Goal: Information Seeking & Learning: Learn about a topic

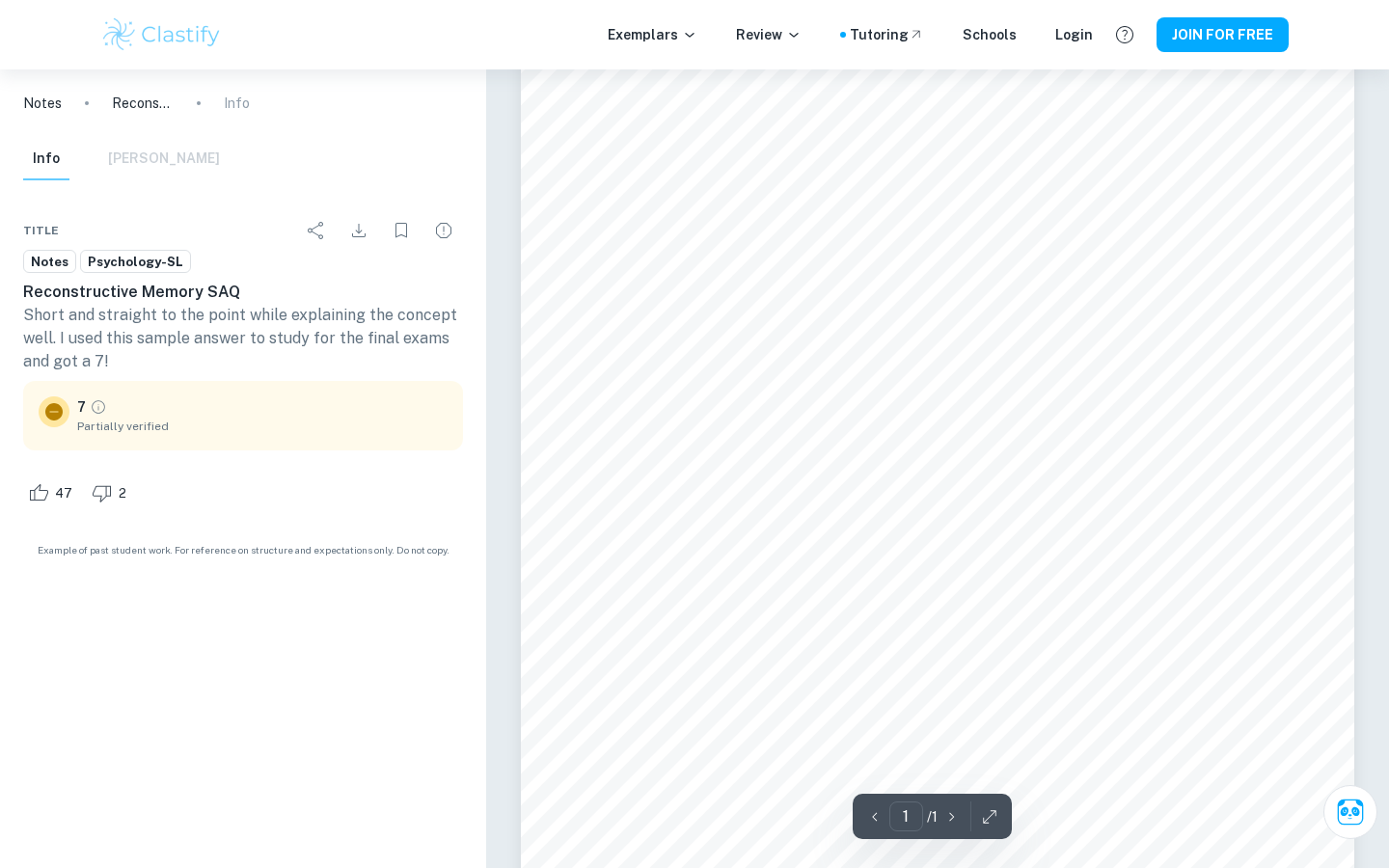
scroll to position [104, 0]
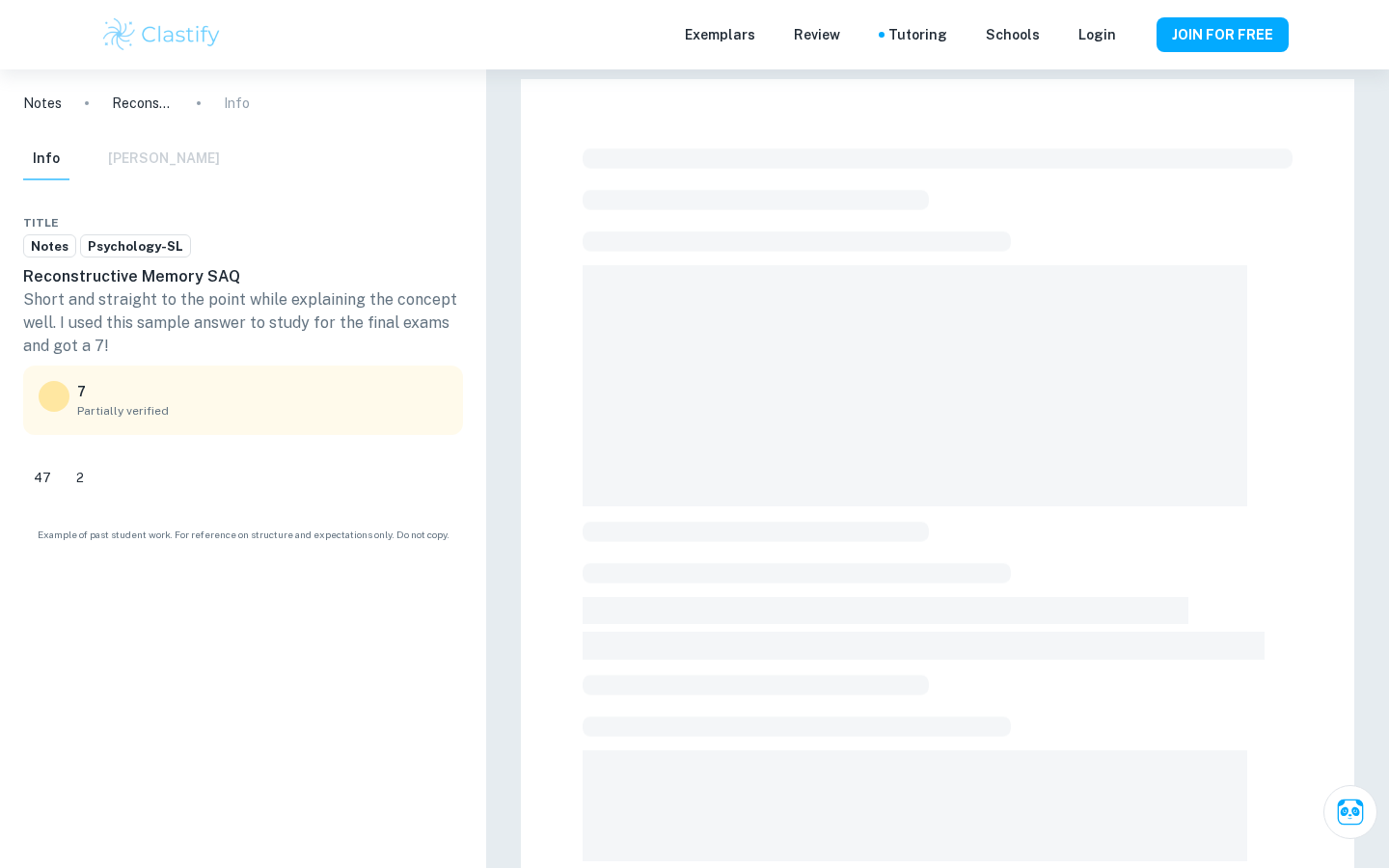
scroll to position [104, 0]
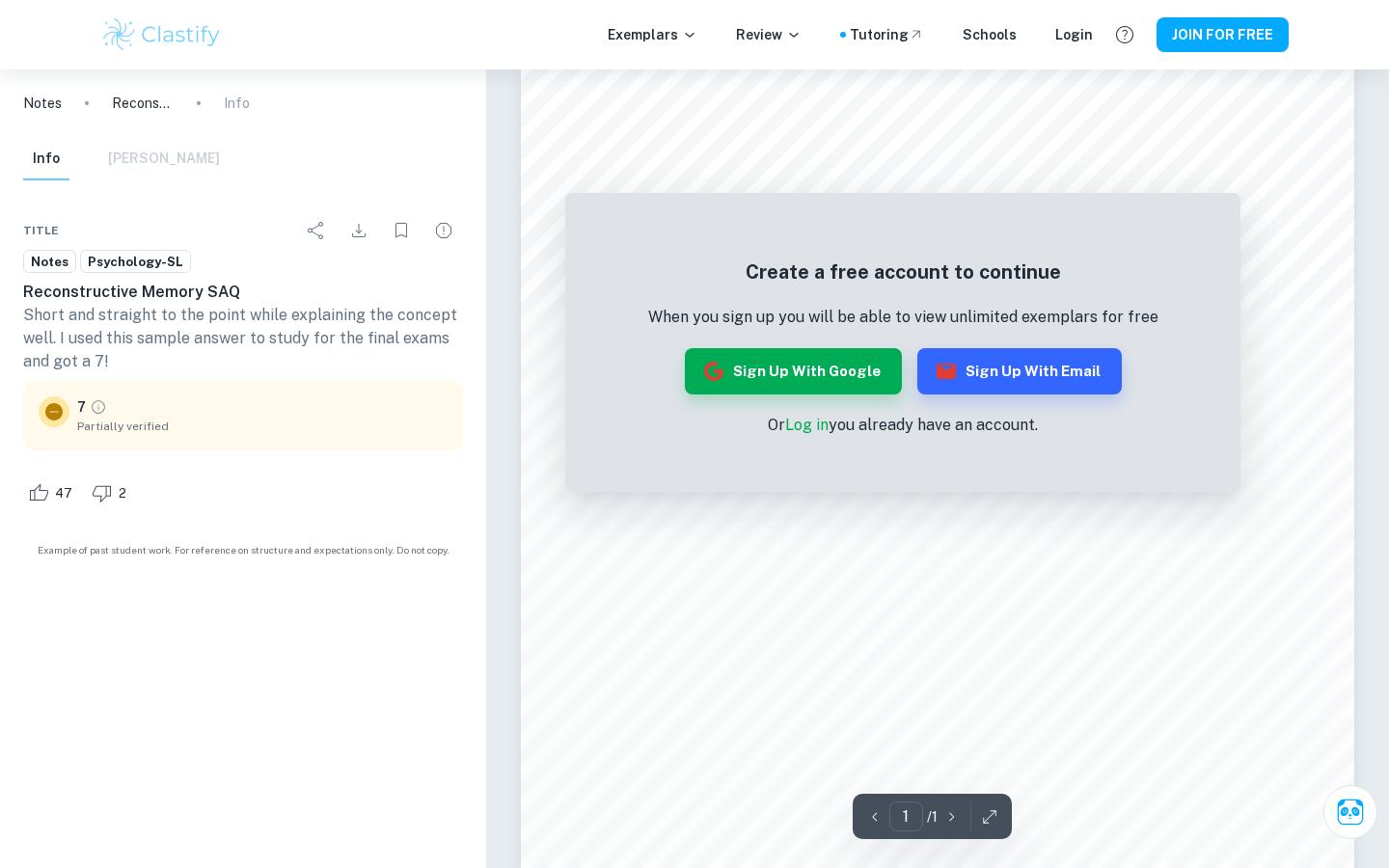
click at [1023, 202] on div "Create a free account to continue When you sign up you will be able to view unl…" at bounding box center [938, 523] width 834 height 1078
drag, startPoint x: 59, startPoint y: 318, endPoint x: 266, endPoint y: 347, distance: 209.0
click at [266, 347] on p "Short and straight to the point while explaining the concept well. I used this …" at bounding box center [243, 339] width 440 height 69
click at [279, 338] on p "Short and straight to the point while explaining the concept well. I used this …" at bounding box center [243, 339] width 440 height 69
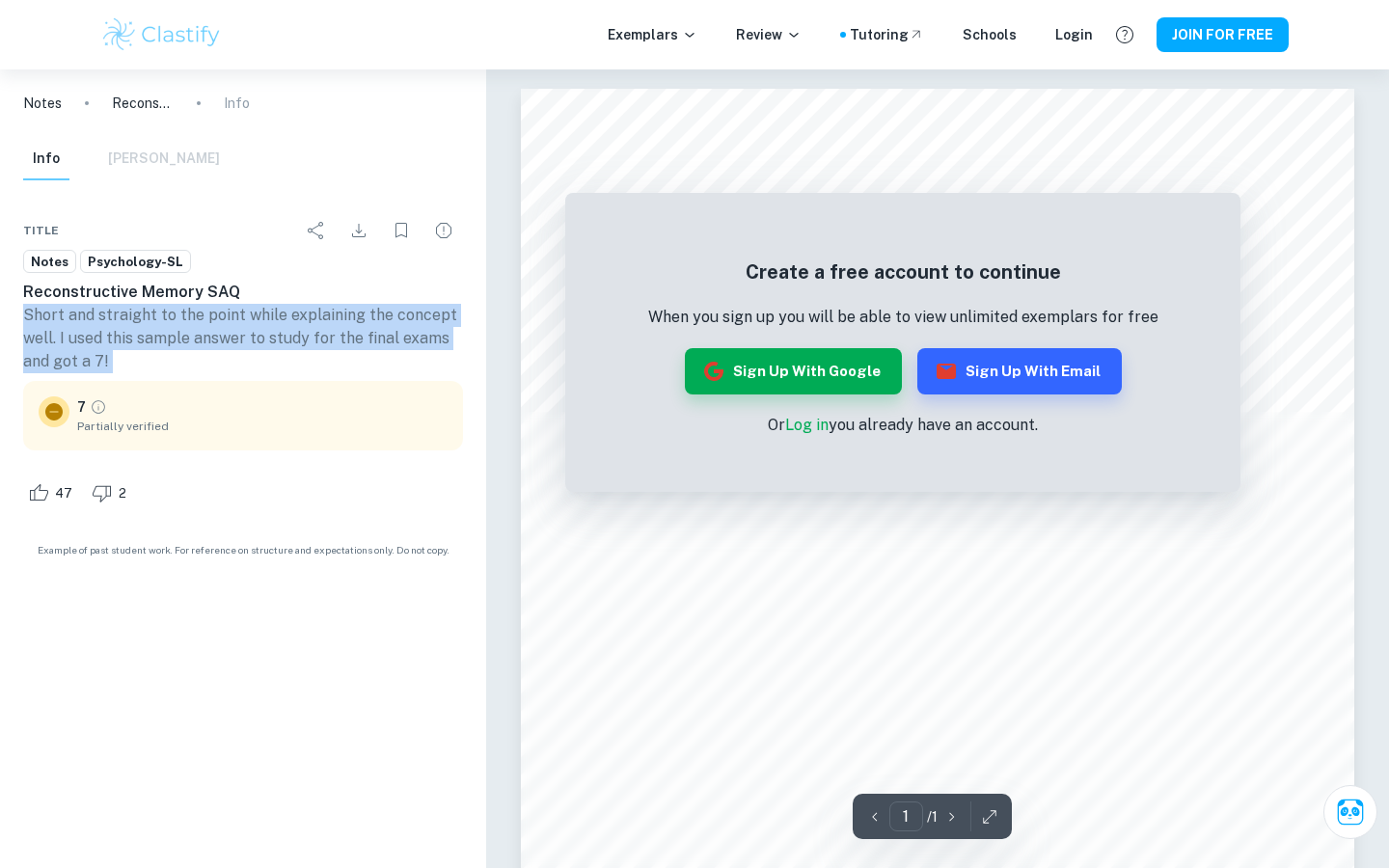
click at [279, 338] on p "Short and straight to the point while explaining the concept well. I used this …" at bounding box center [243, 339] width 440 height 69
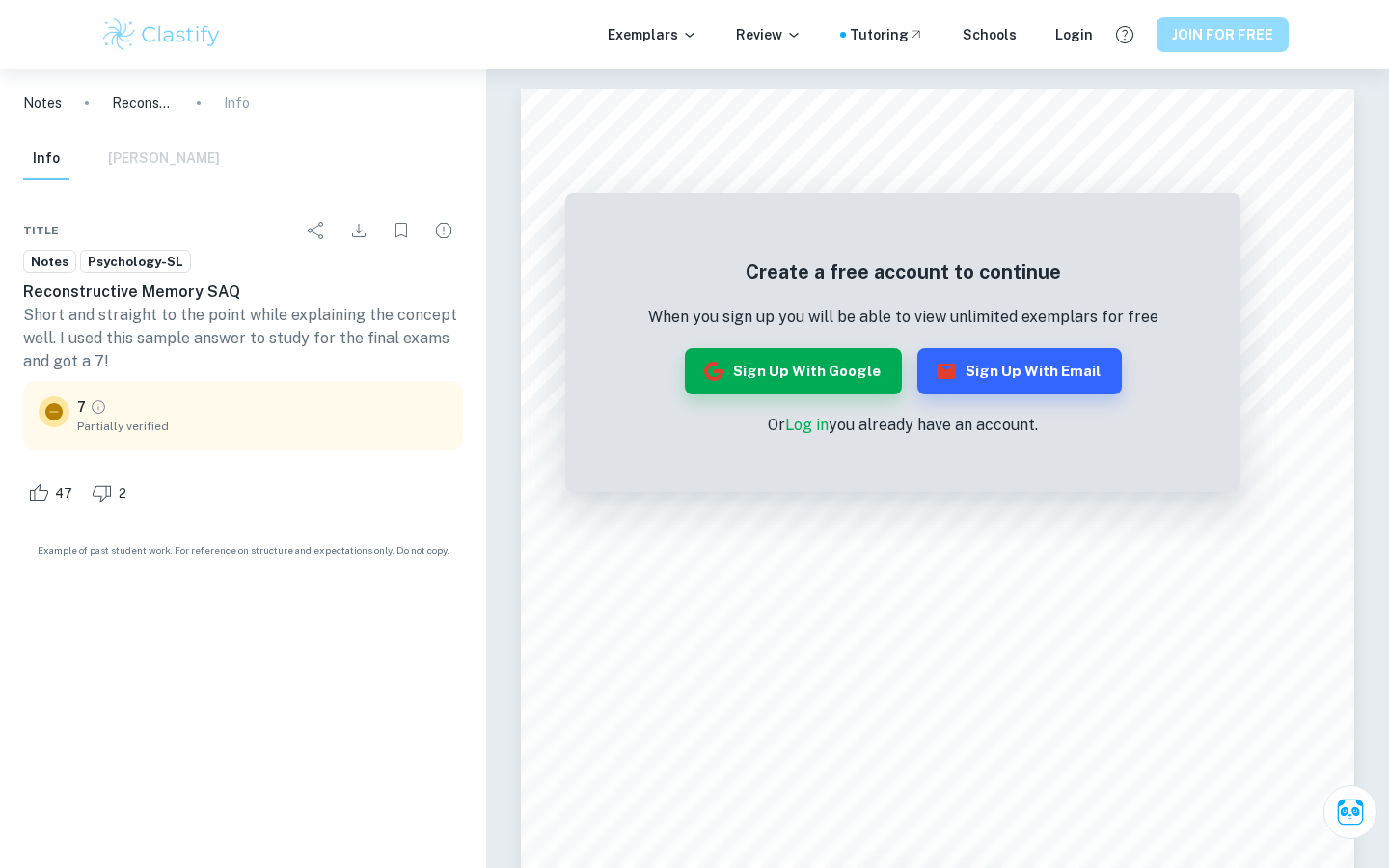
click at [1201, 48] on button "JOIN FOR FREE" at bounding box center [1222, 35] width 132 height 35
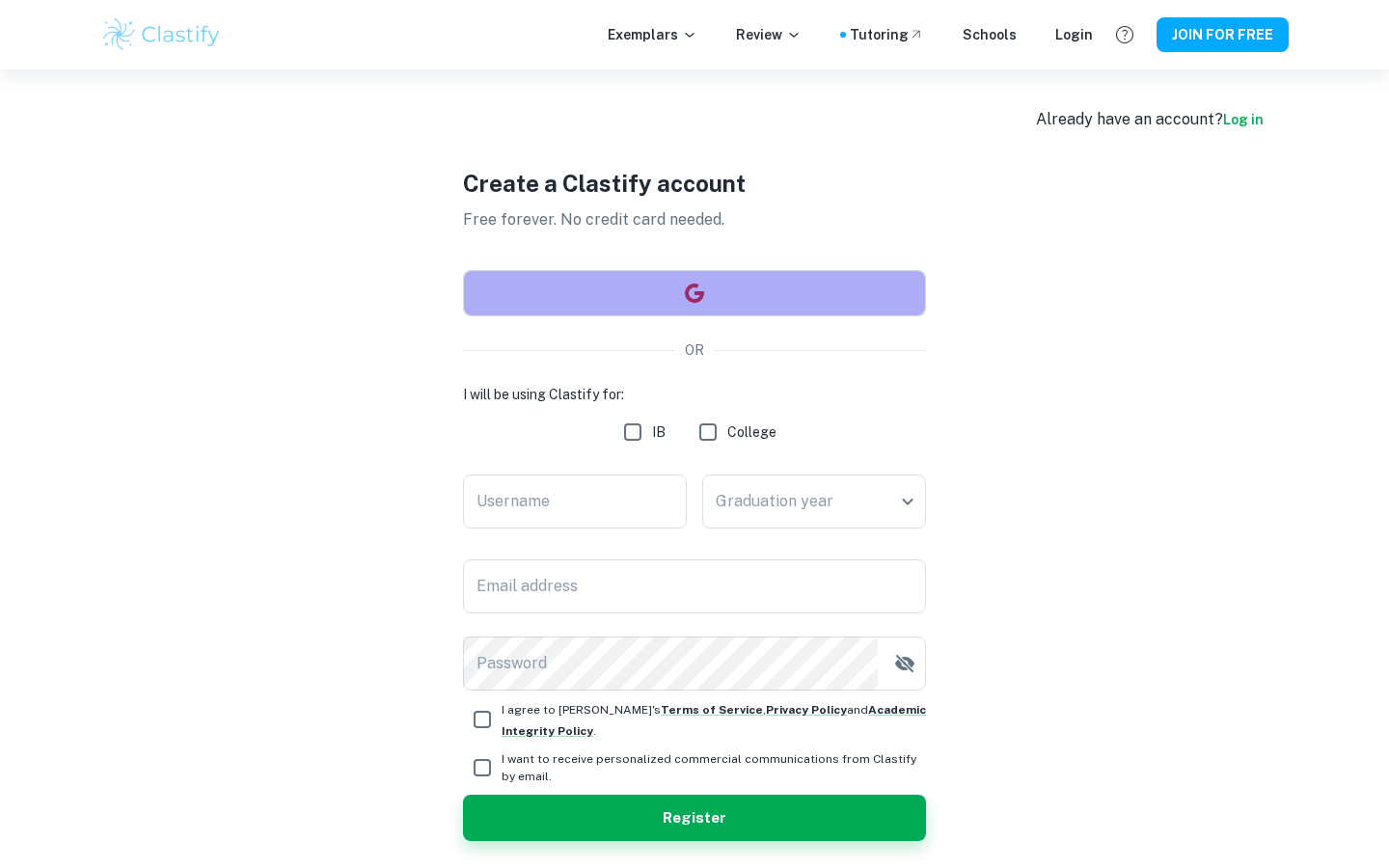
click at [664, 301] on button "button" at bounding box center [694, 292] width 463 height 47
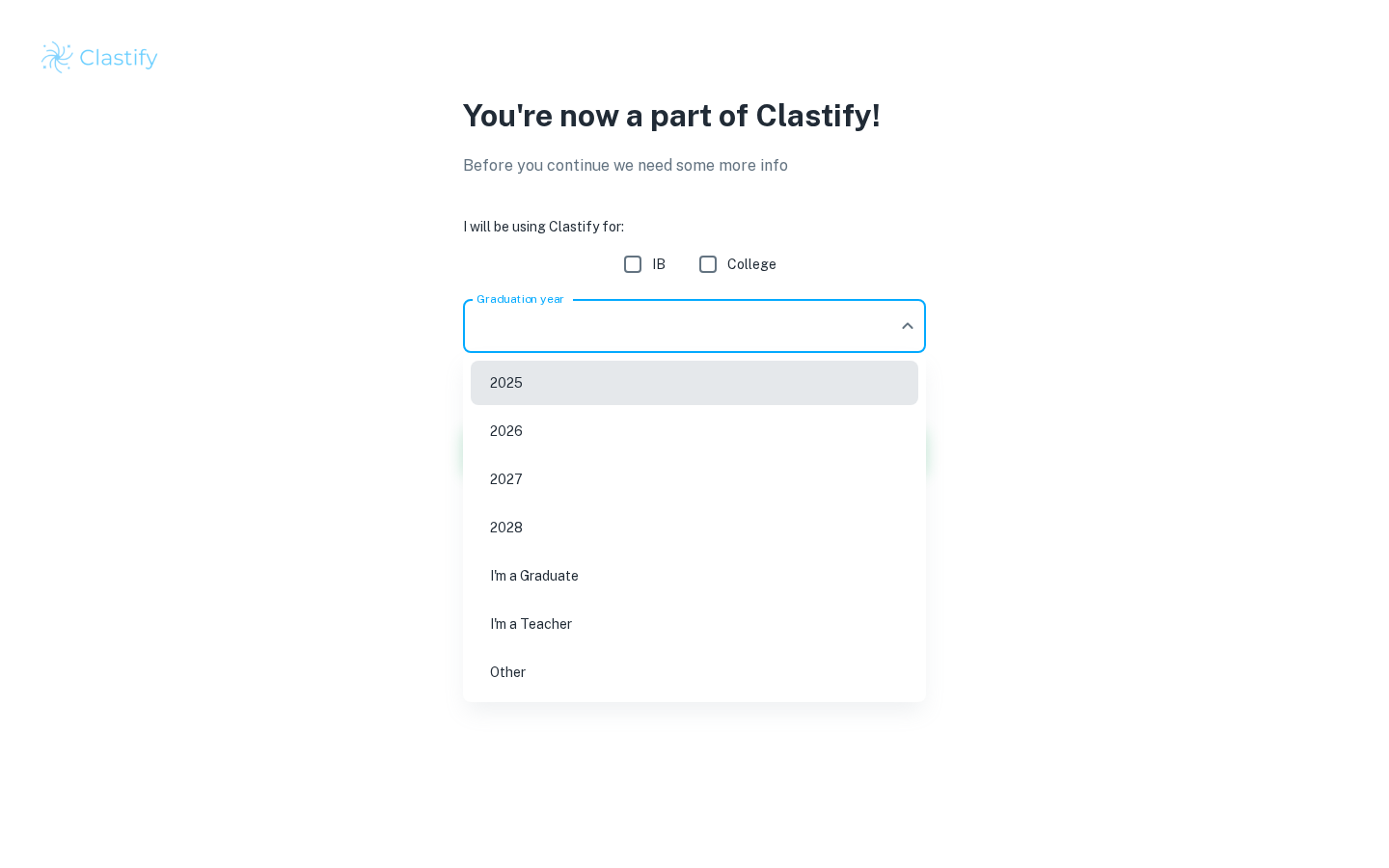
click at [734, 323] on body "We value your privacy We use cookies to enhance your browsing experience, serve…" at bounding box center [694, 434] width 1389 height 868
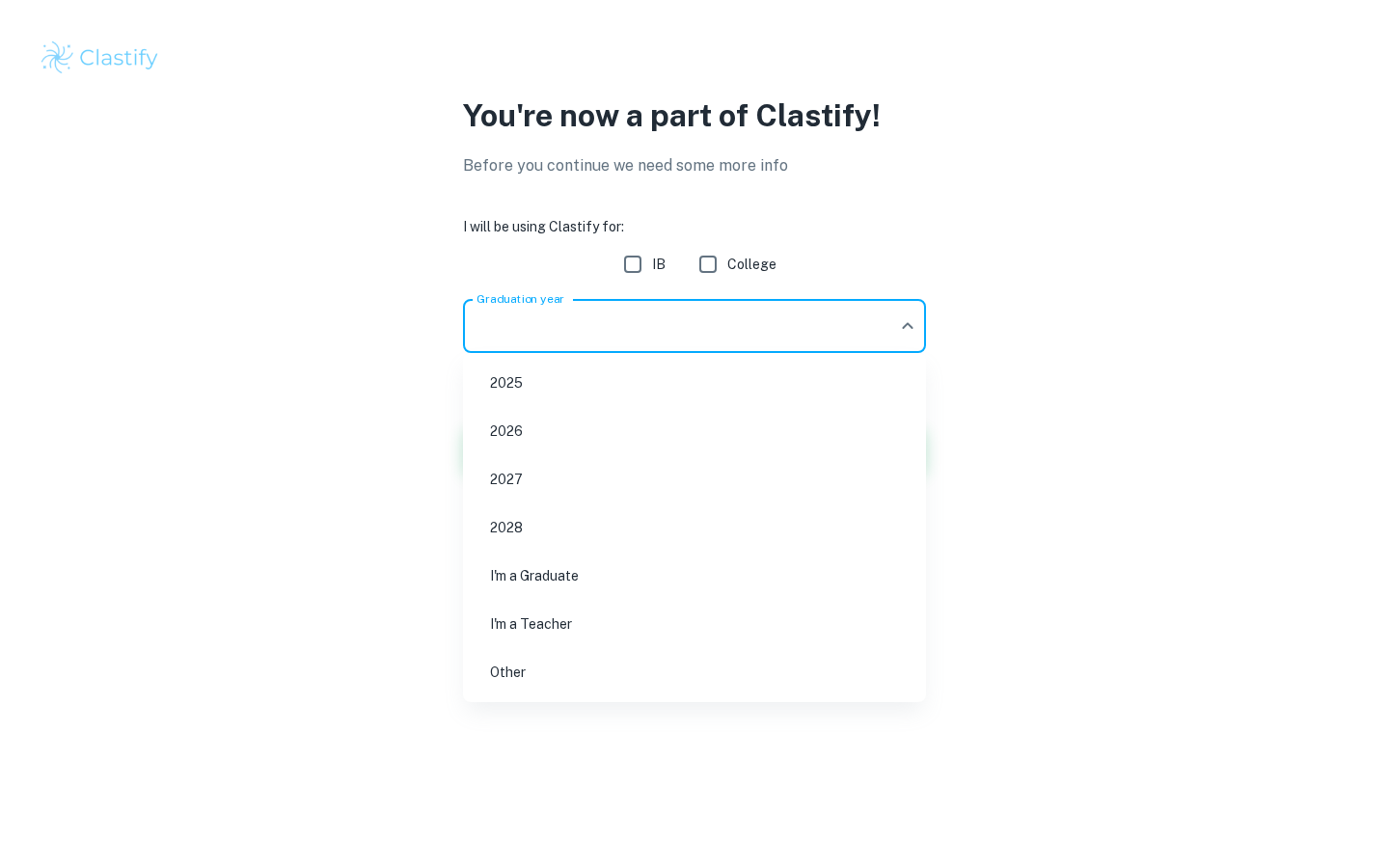
click at [635, 267] on div at bounding box center [694, 434] width 1389 height 868
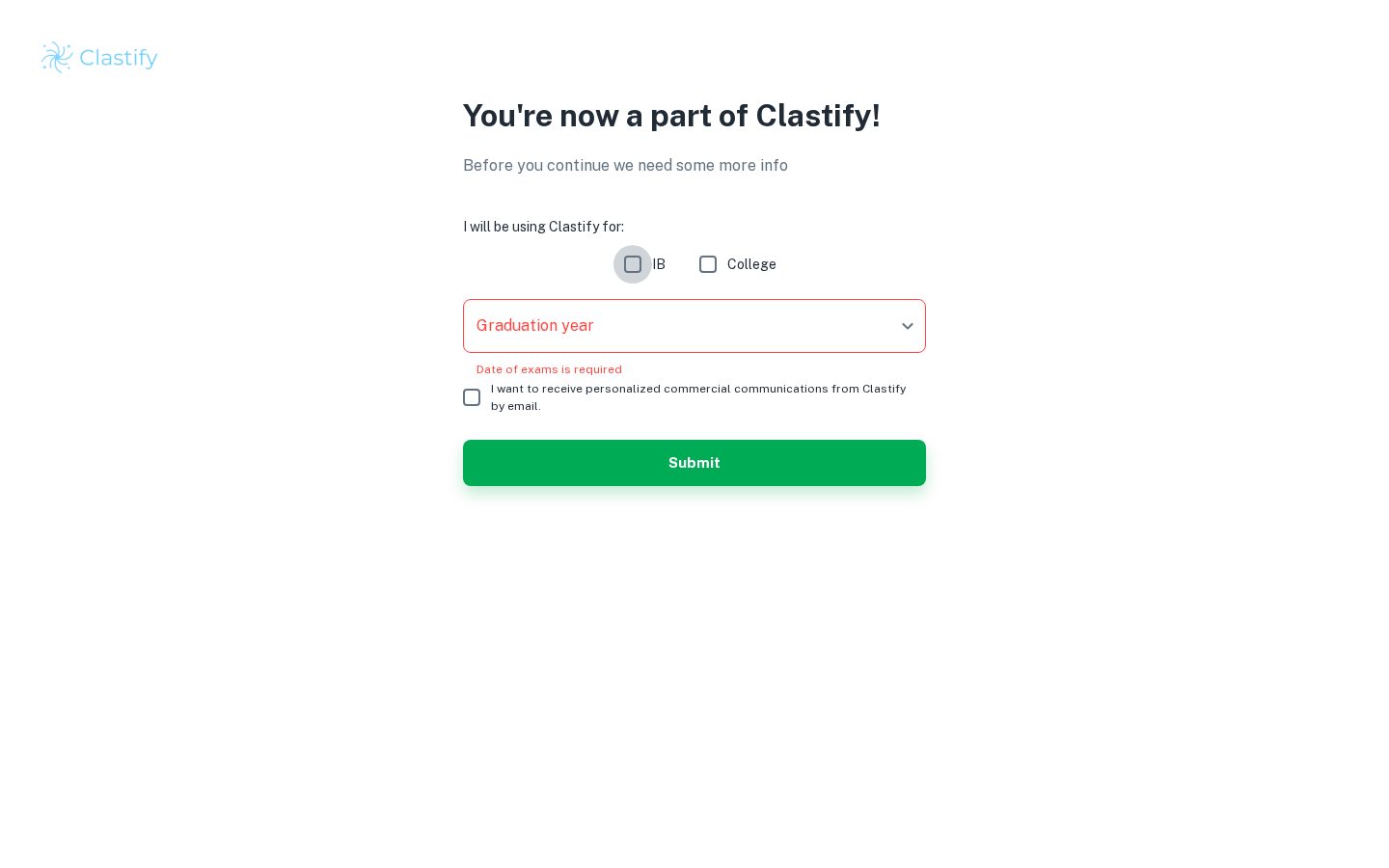
click at [630, 270] on input "IB" at bounding box center [633, 264] width 39 height 39
checkbox input "true"
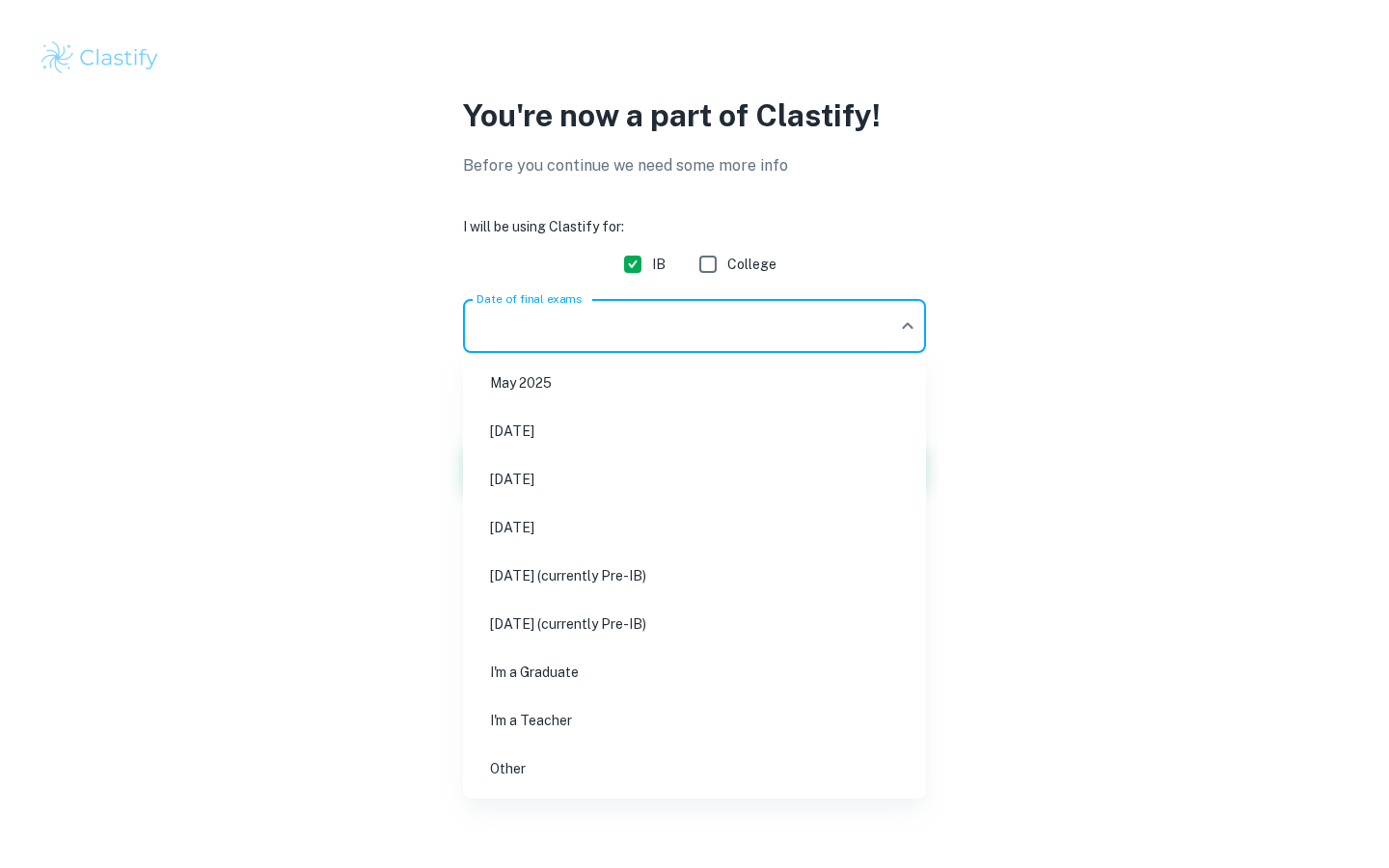
click at [656, 333] on body "We value your privacy We use cookies to enhance your browsing experience, serve…" at bounding box center [694, 434] width 1389 height 868
drag, startPoint x: 678, startPoint y: 491, endPoint x: 625, endPoint y: 384, distance: 119.4
click at [625, 383] on ul "[DATE] [DATE] [DATE] [DATE] [DATE] (currently Pre-IB) [DATE] (currently Pre-IB)…" at bounding box center [694, 576] width 463 height 446
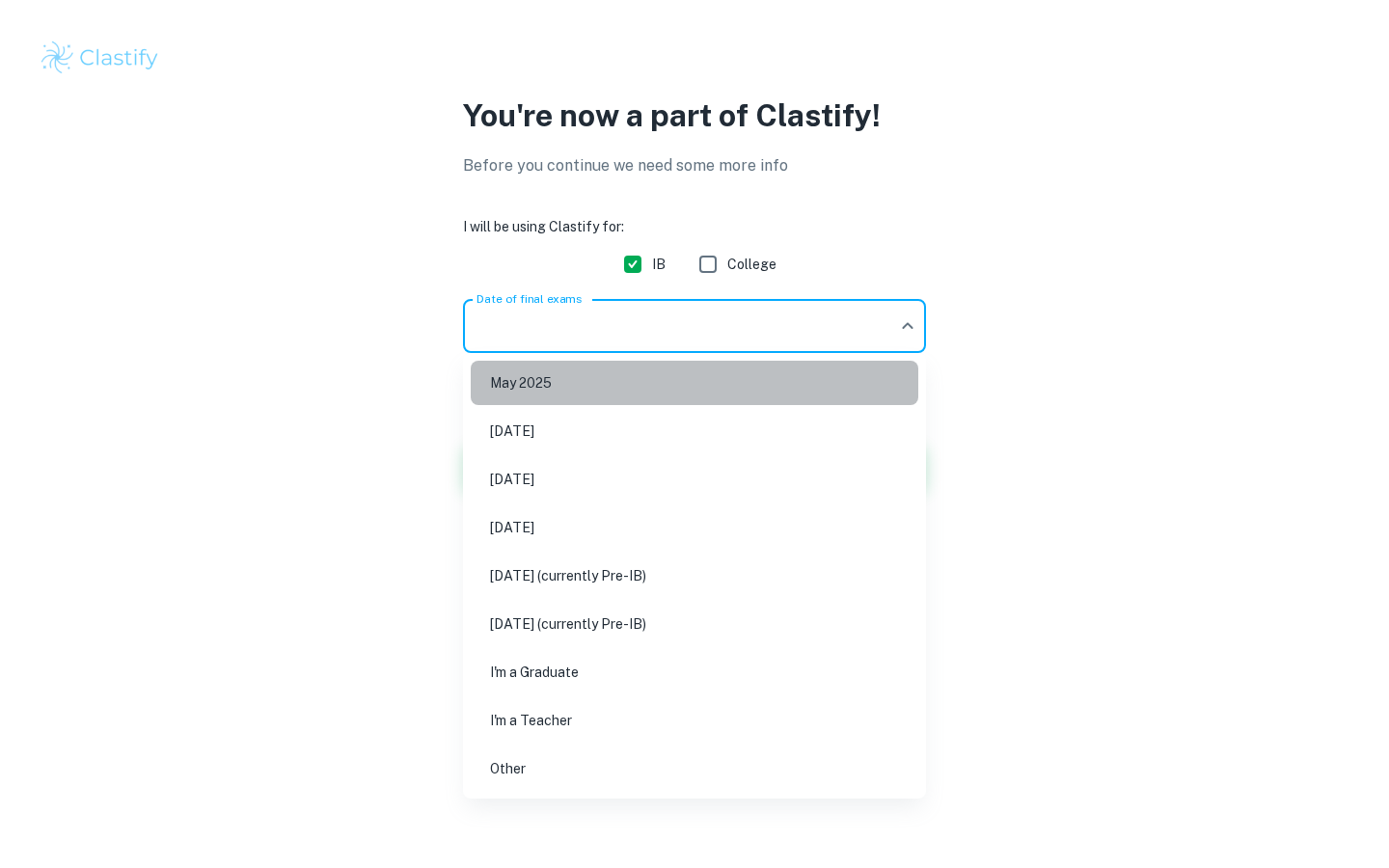
click at [625, 384] on li "May 2025" at bounding box center [695, 382] width 448 height 45
type input "M25"
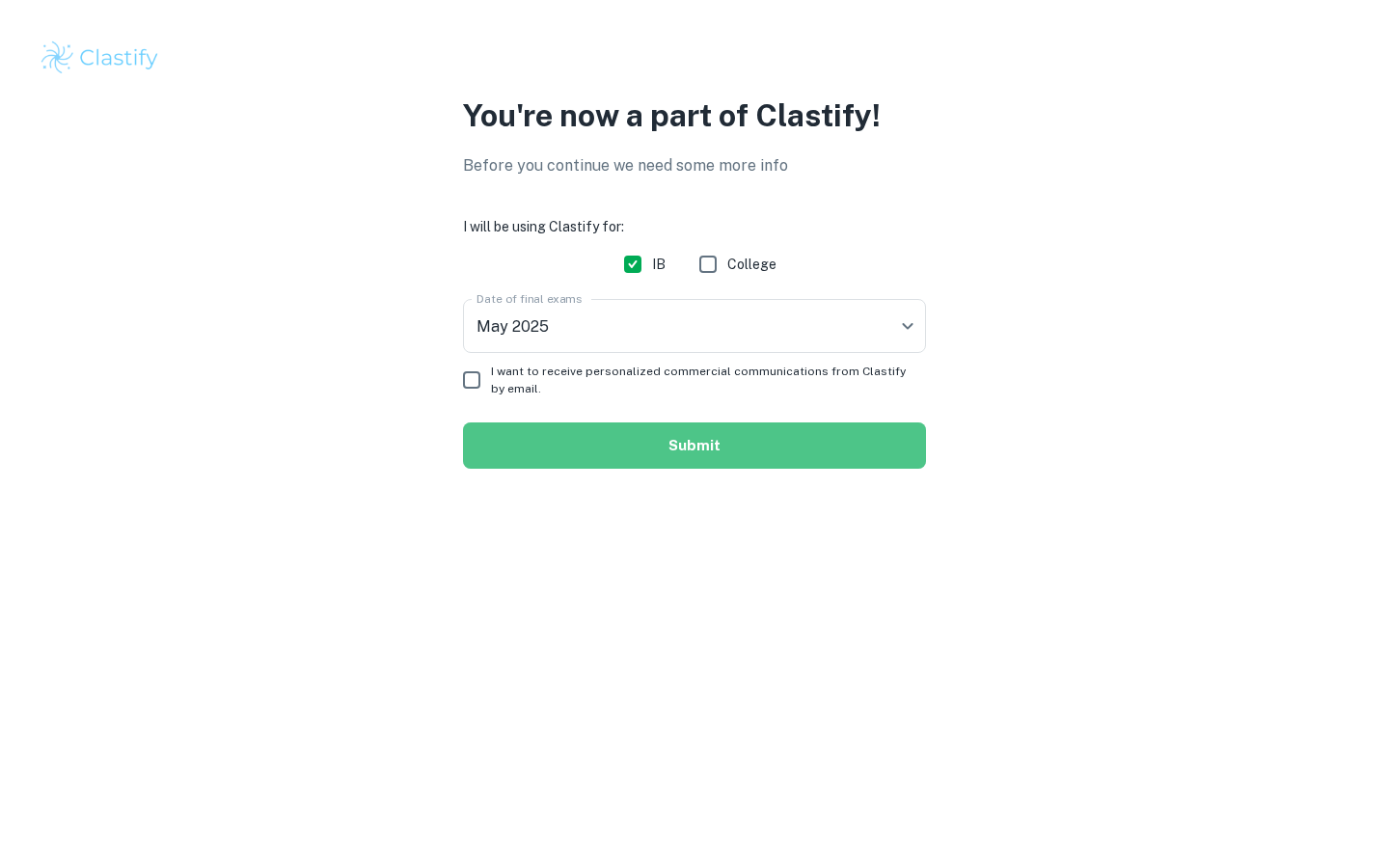
click at [659, 445] on button "Submit" at bounding box center [694, 445] width 463 height 47
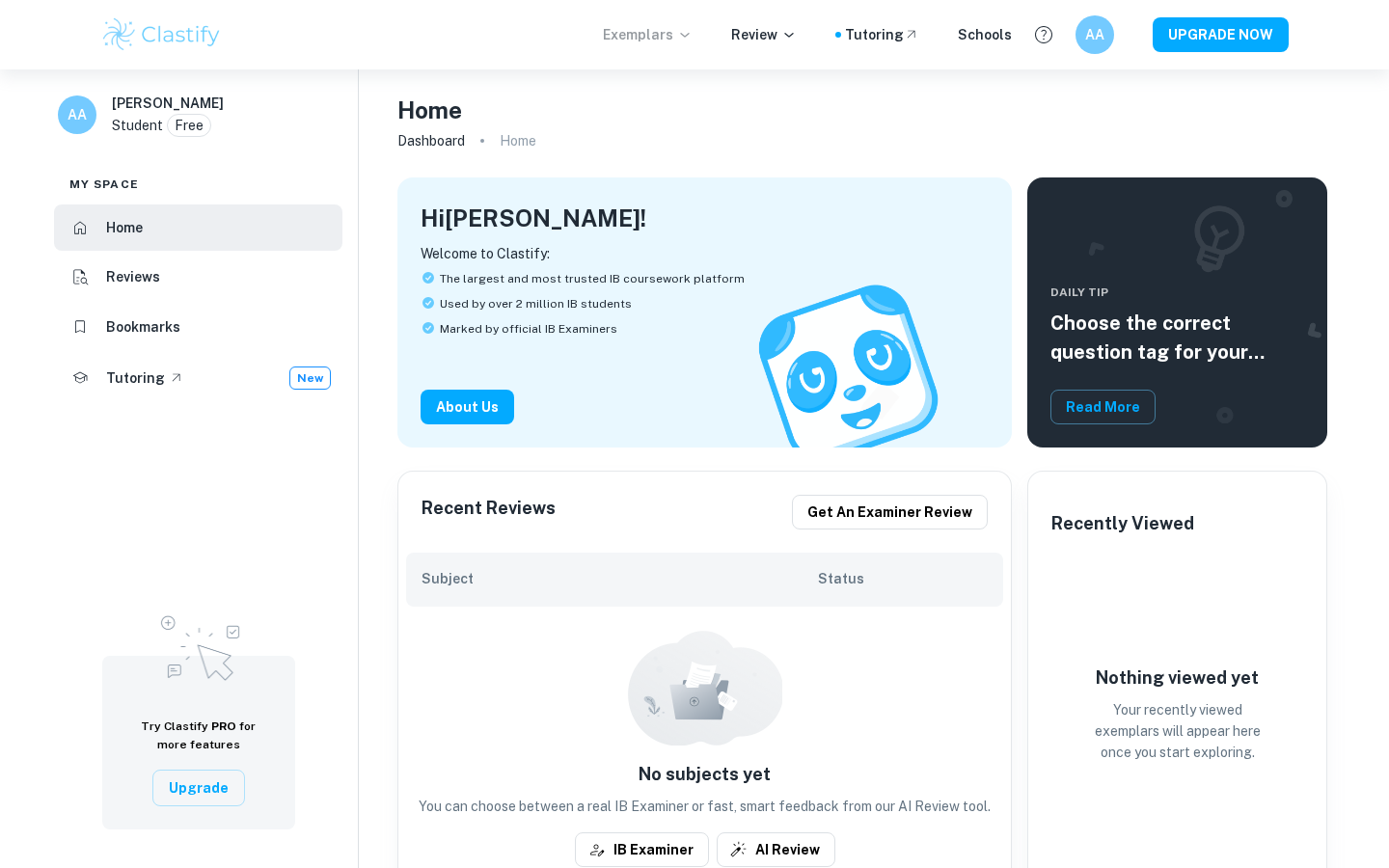
click at [672, 31] on p "Exemplars" at bounding box center [647, 34] width 90 height 21
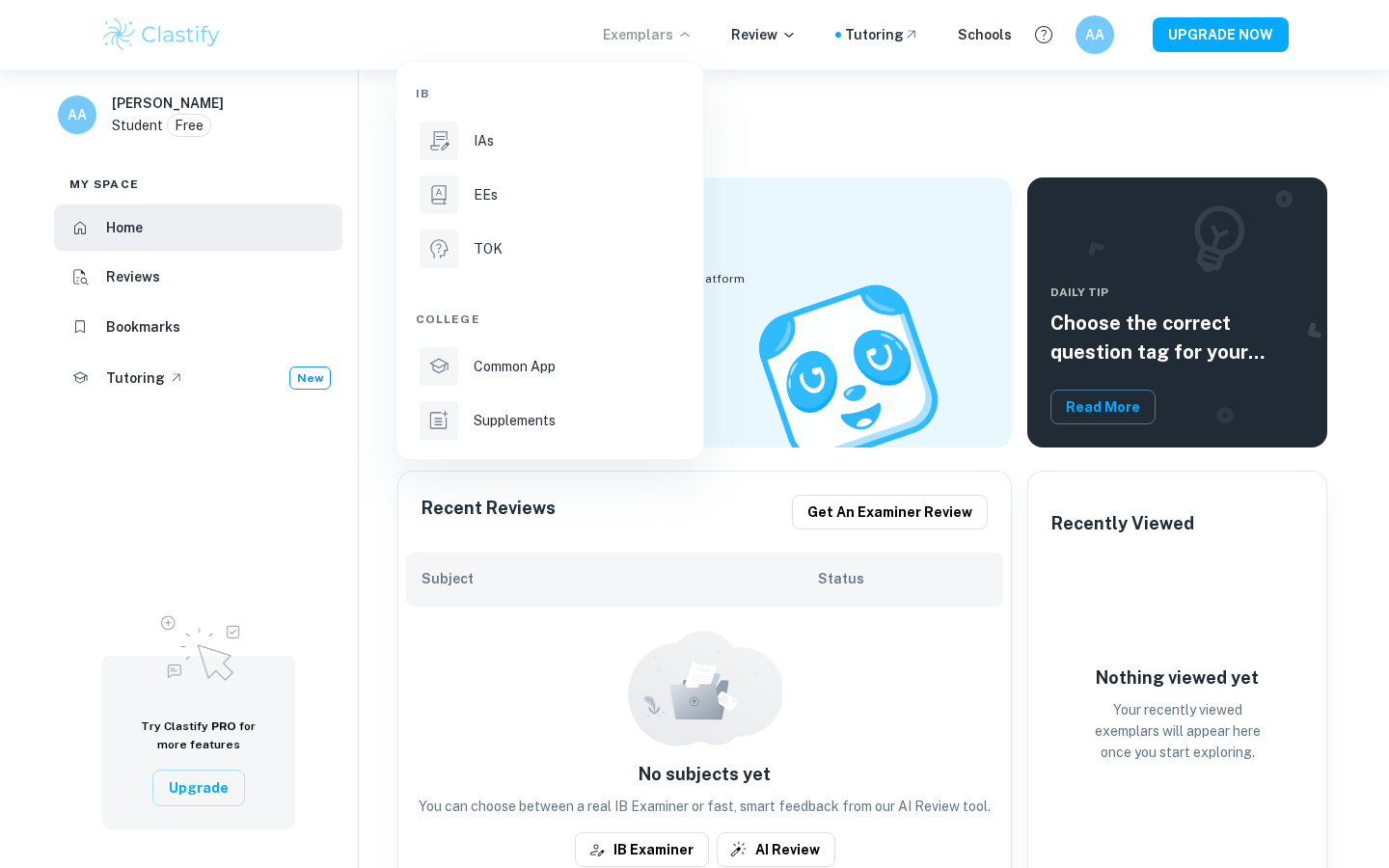
click at [110, 279] on div at bounding box center [694, 434] width 1389 height 868
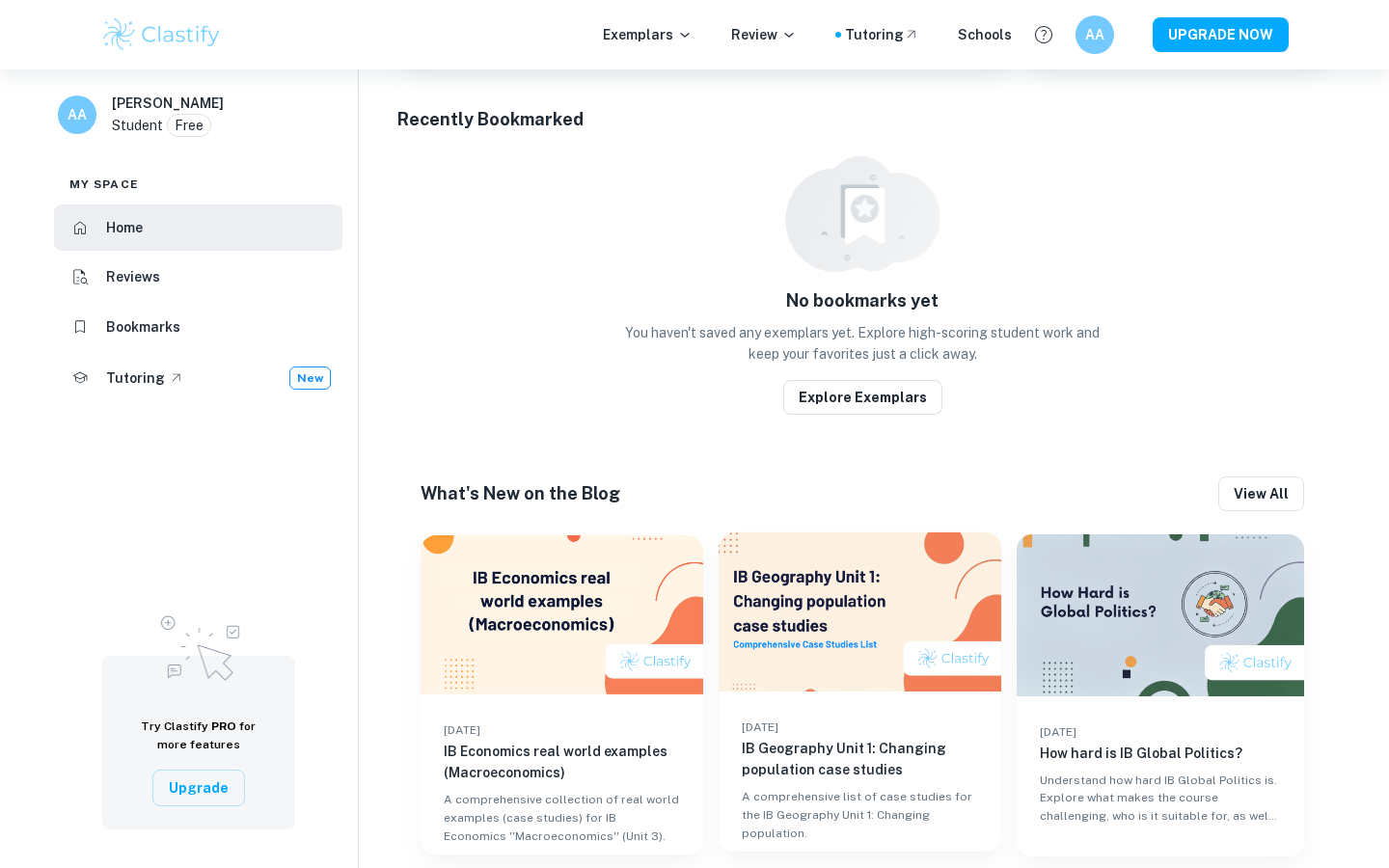
scroll to position [824, 0]
click at [982, 36] on div "Schools" at bounding box center [984, 34] width 54 height 21
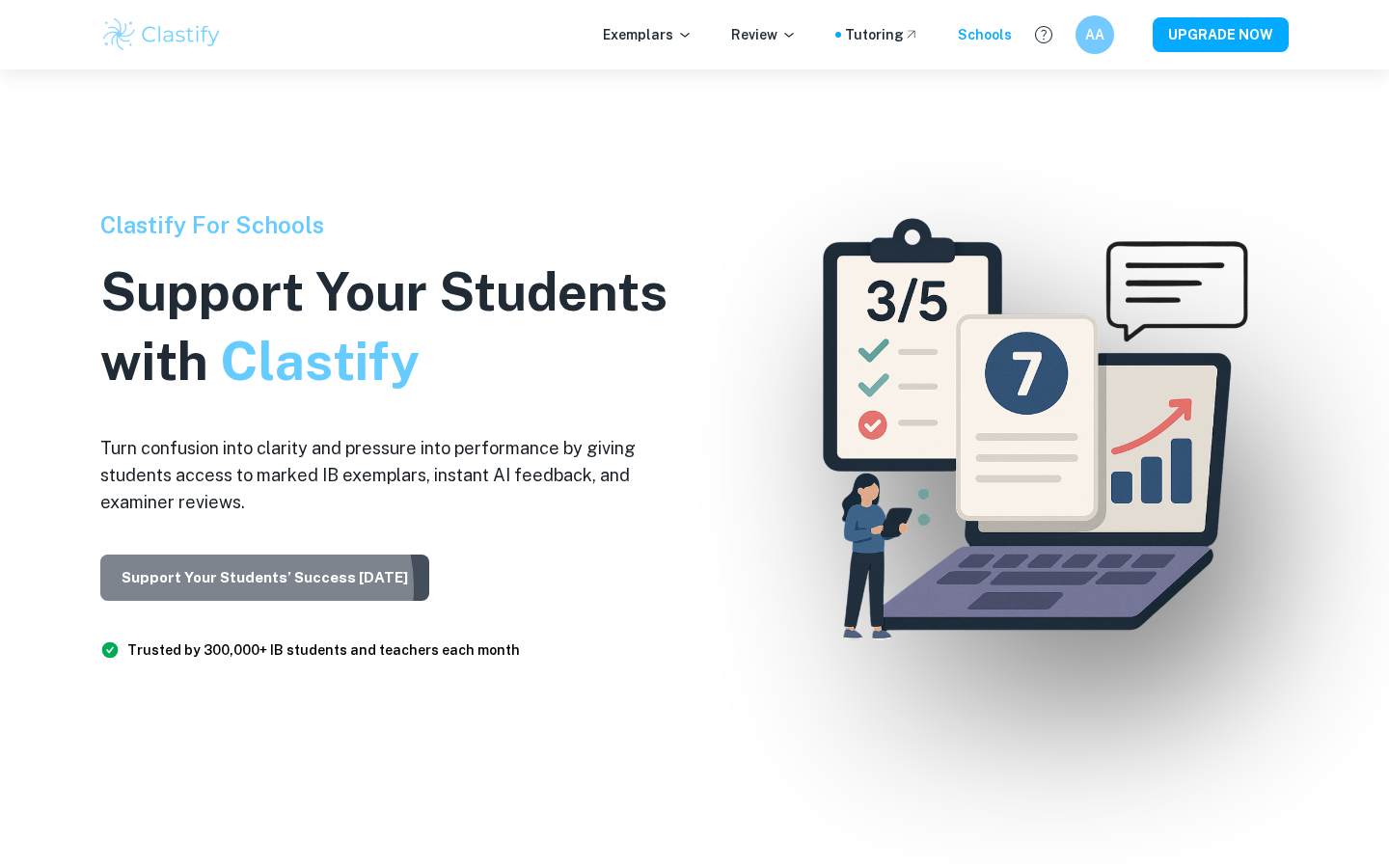
click at [251, 588] on button "Support Your Students’ Success [DATE]" at bounding box center [265, 578] width 329 height 47
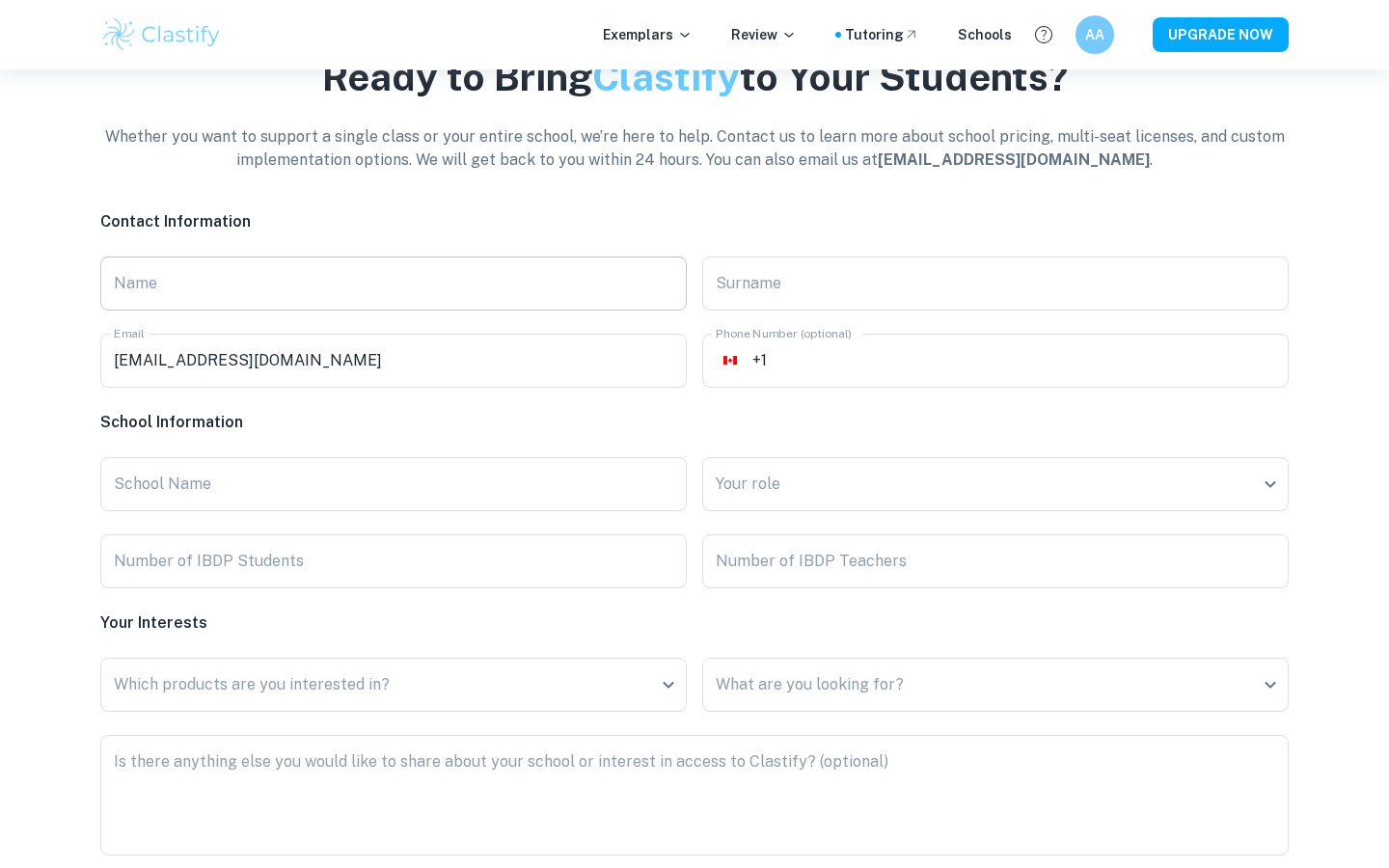
scroll to position [4583, 0]
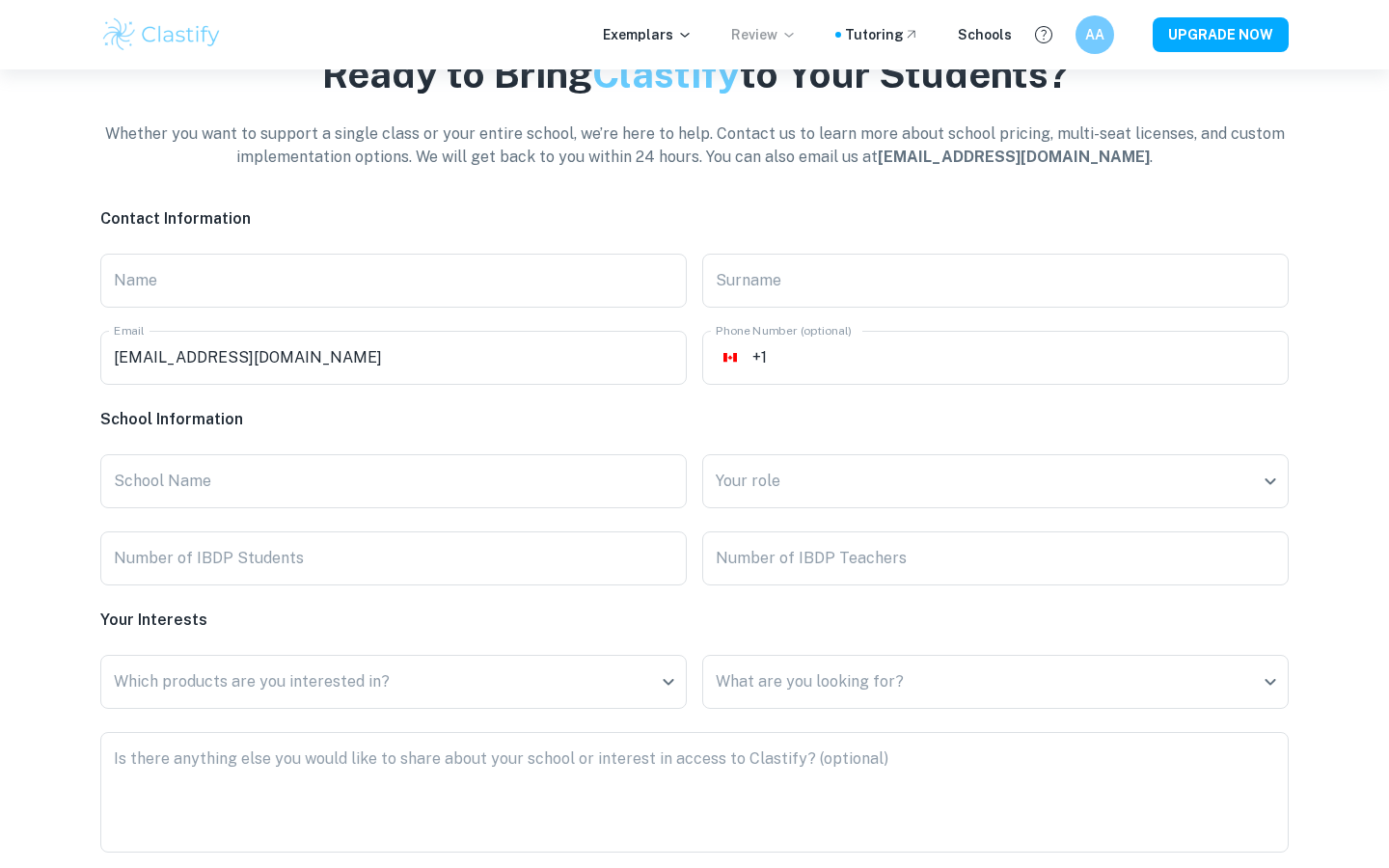
click at [764, 37] on p "Review" at bounding box center [764, 34] width 65 height 21
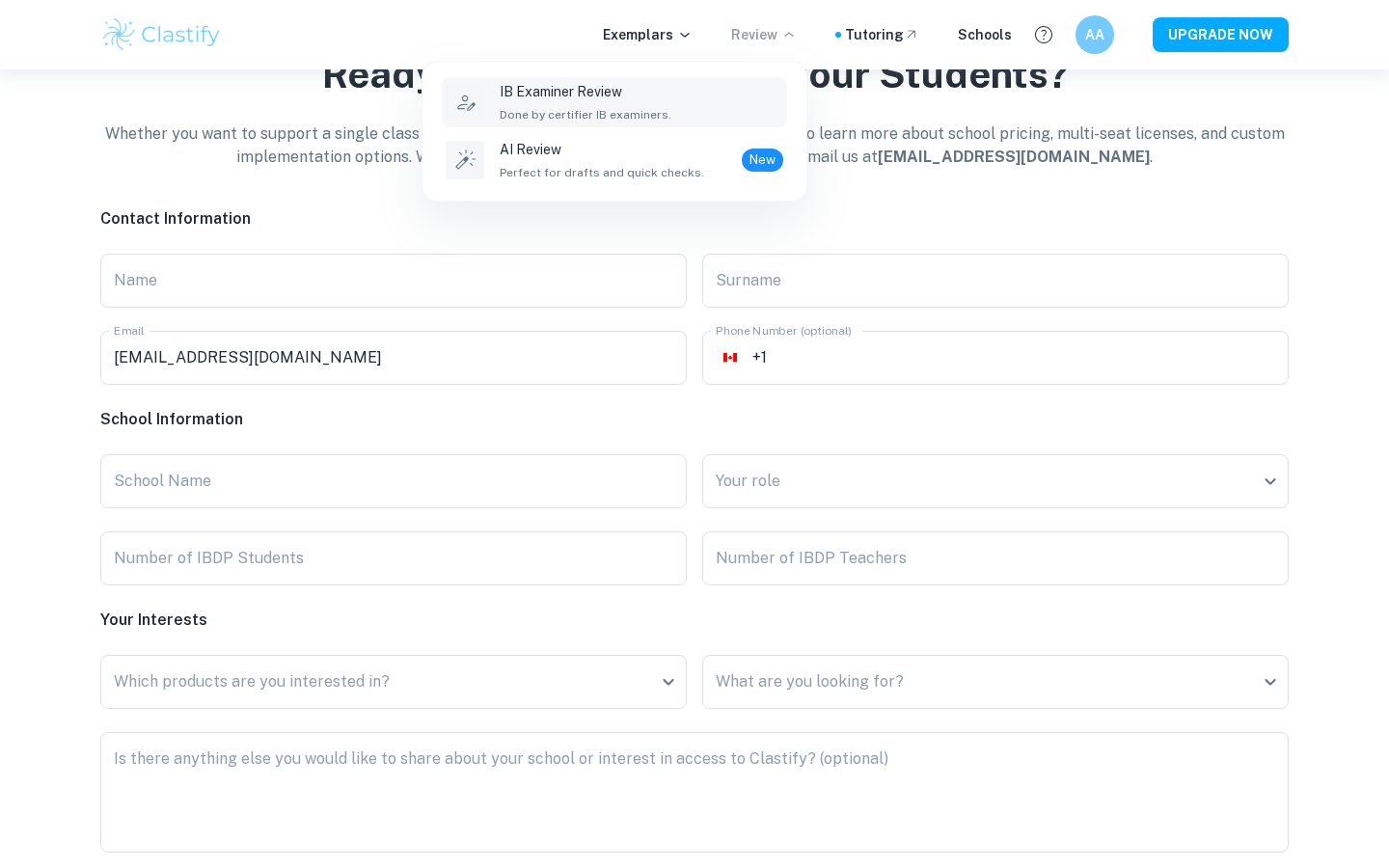
click at [609, 112] on span "Done by certifier IB examiners." at bounding box center [585, 115] width 172 height 18
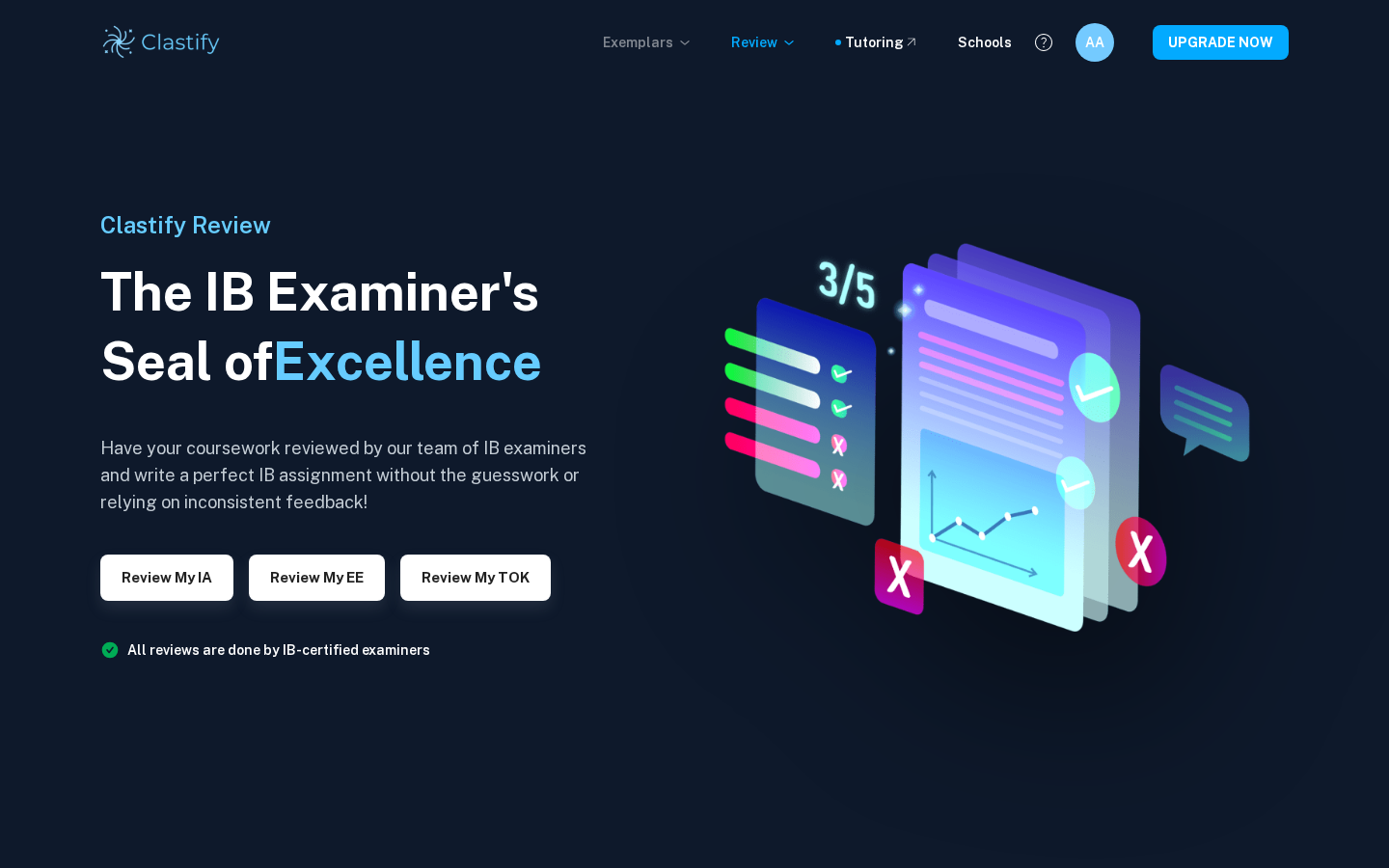
click at [666, 38] on p "Exemplars" at bounding box center [647, 42] width 90 height 21
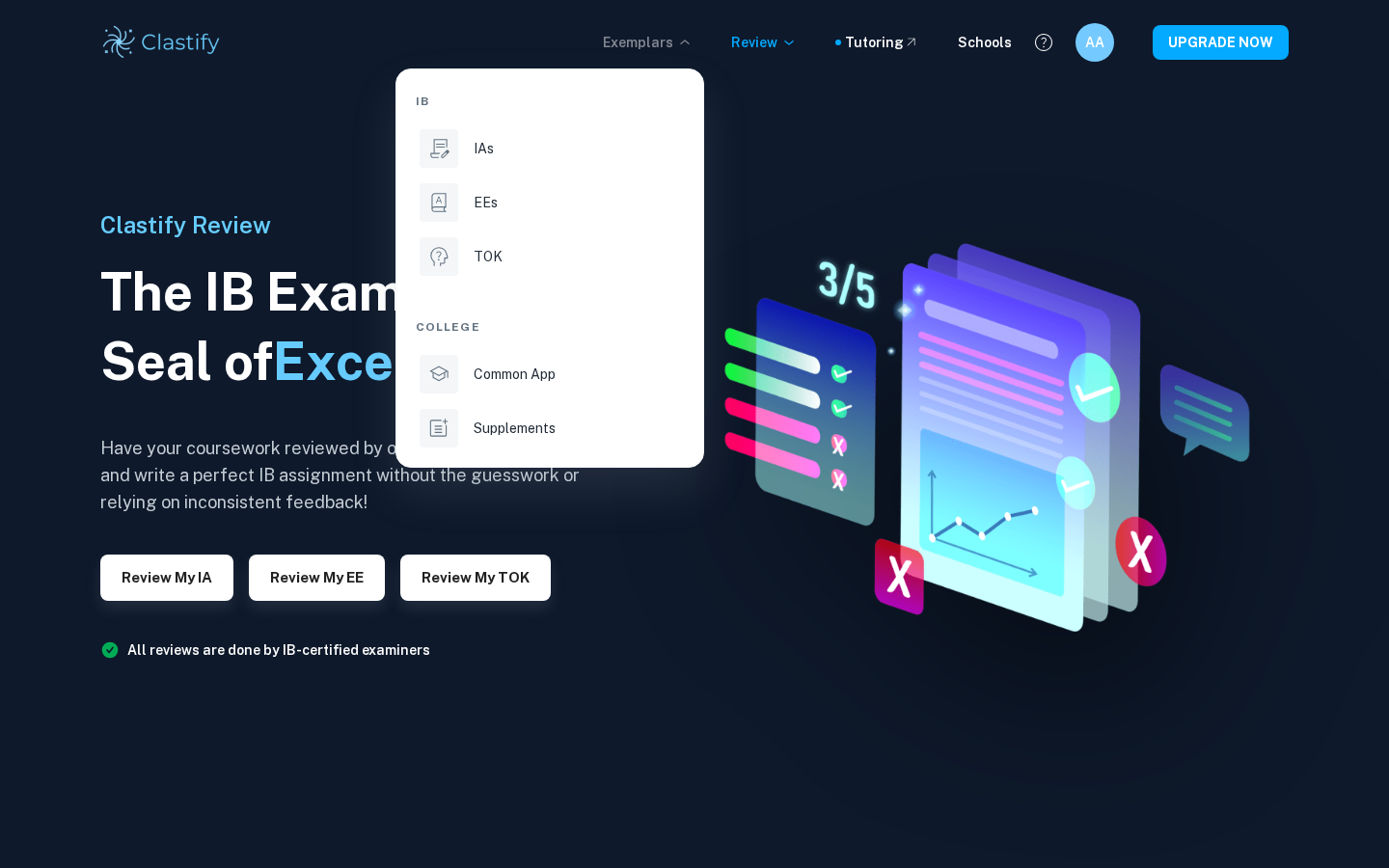
click at [690, 552] on div at bounding box center [694, 434] width 1389 height 868
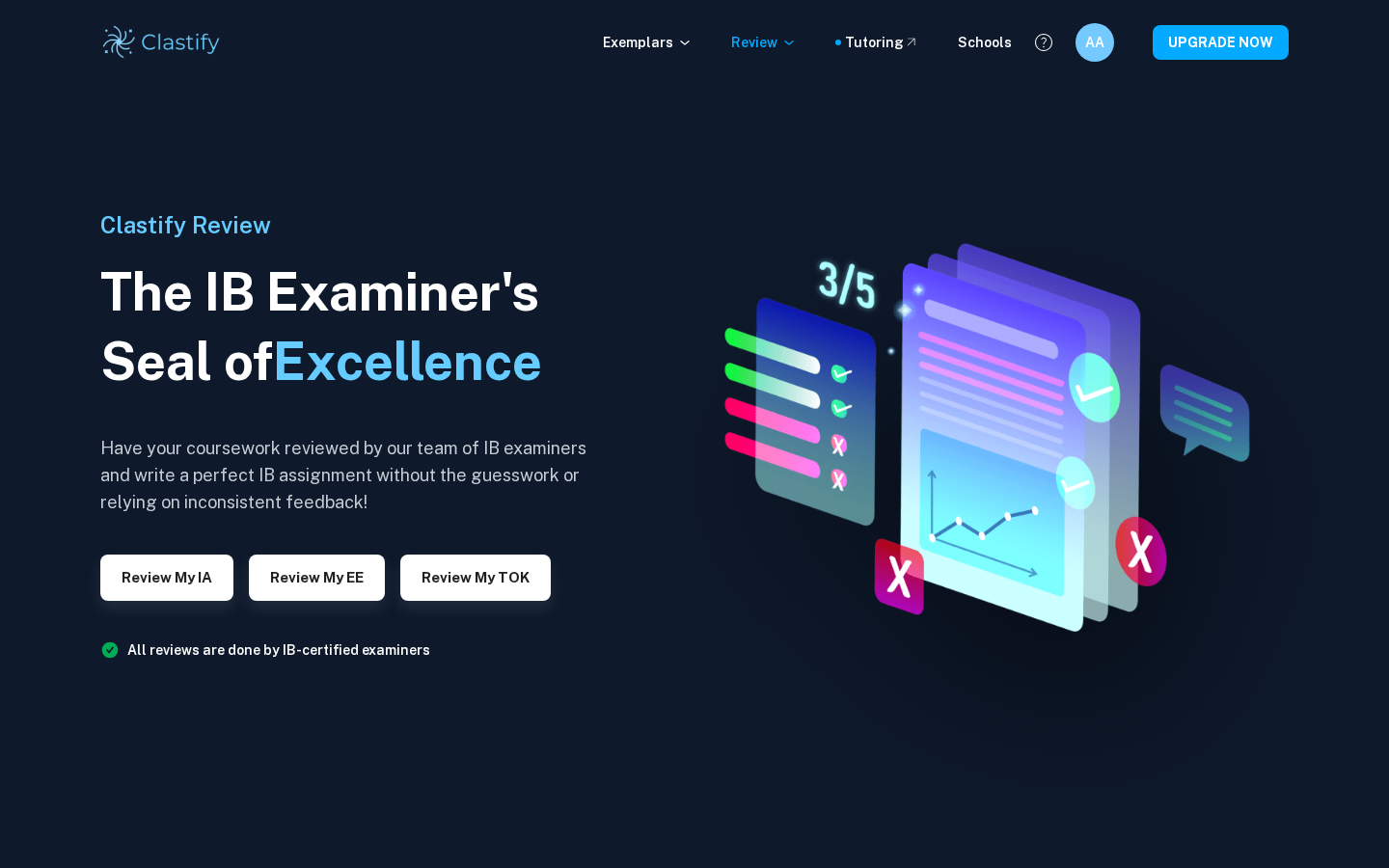
click at [687, 54] on div "Exemplars Review Tutoring Schools AA UPGRADE NOW" at bounding box center [695, 42] width 1235 height 39
click at [682, 45] on p "Exemplars" at bounding box center [647, 42] width 90 height 21
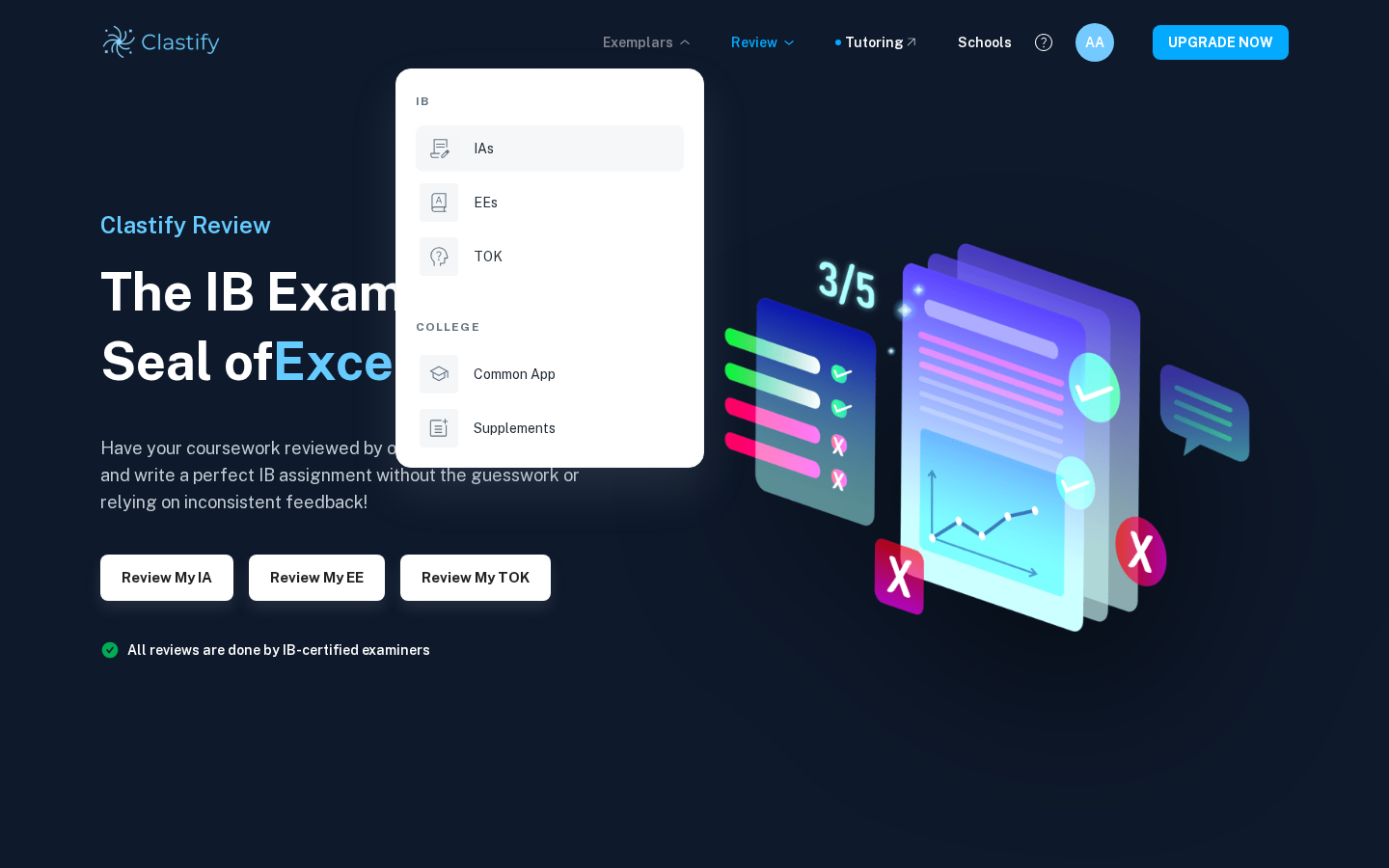
click at [507, 154] on div "IAs" at bounding box center [577, 148] width 206 height 21
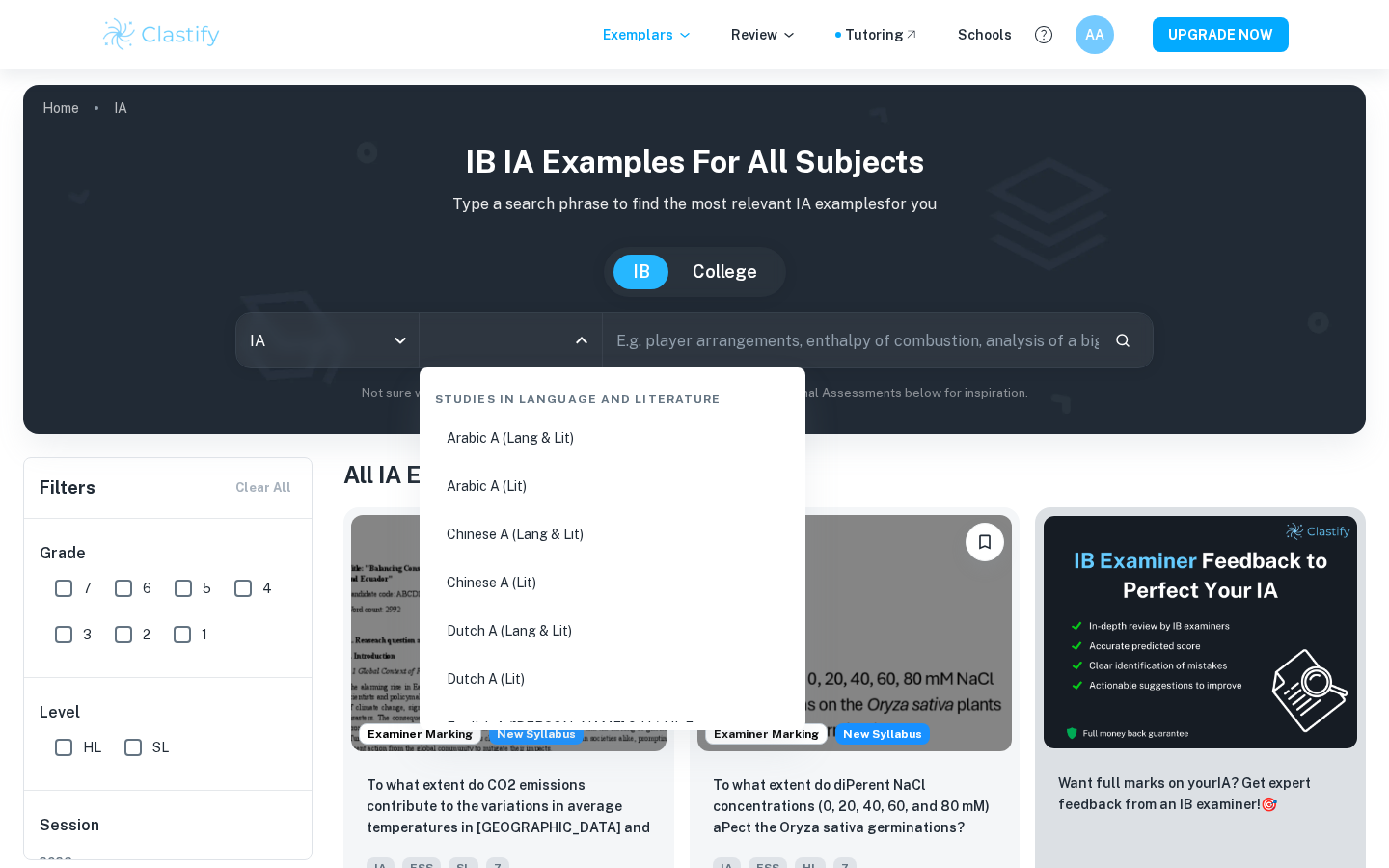
click at [514, 349] on input "All Subjects" at bounding box center [496, 340] width 136 height 37
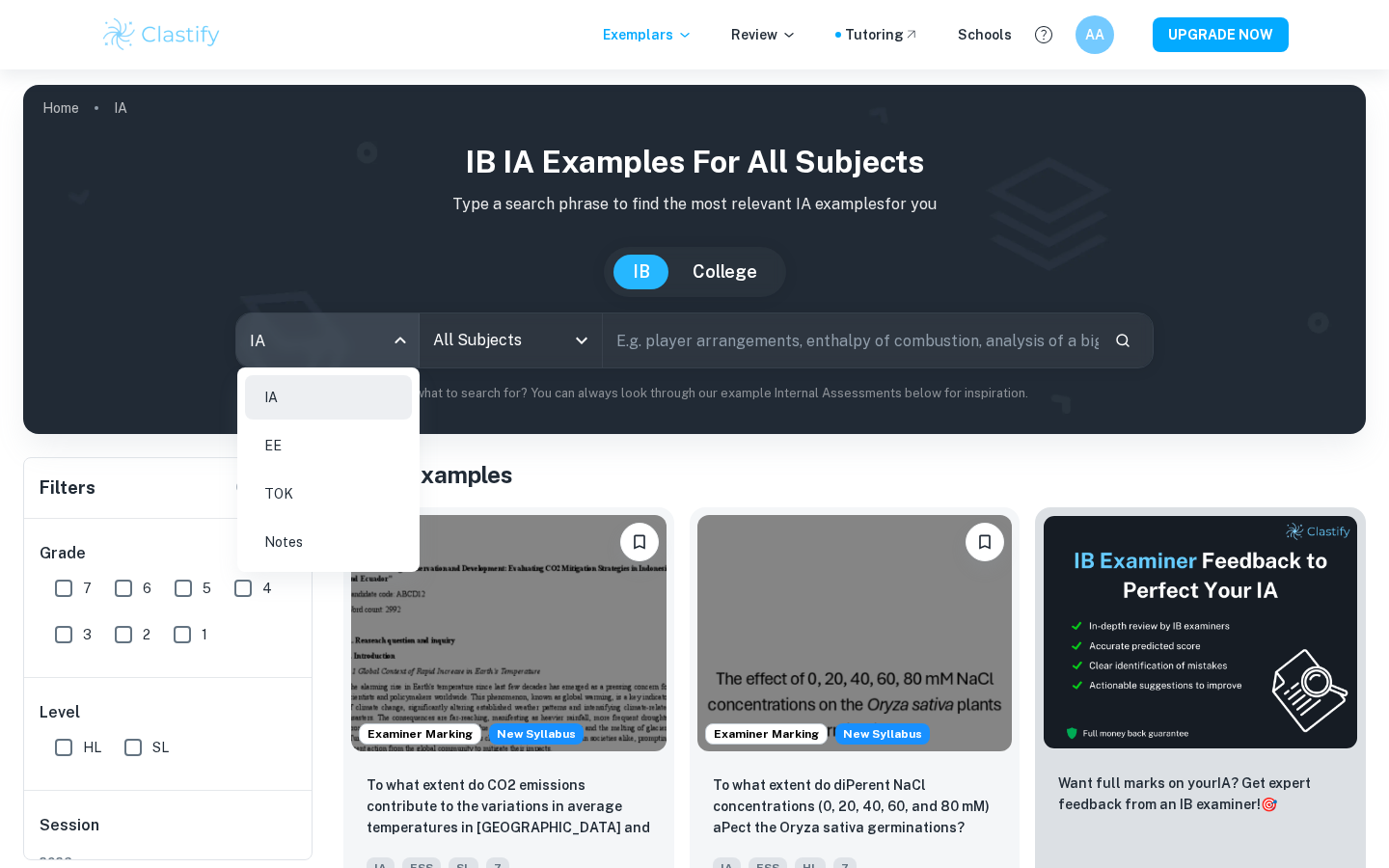
click at [345, 336] on body "We value your privacy We use cookies to enhance your browsing experience, serve…" at bounding box center [694, 503] width 1389 height 868
click at [297, 544] on li "Notes" at bounding box center [328, 542] width 167 height 45
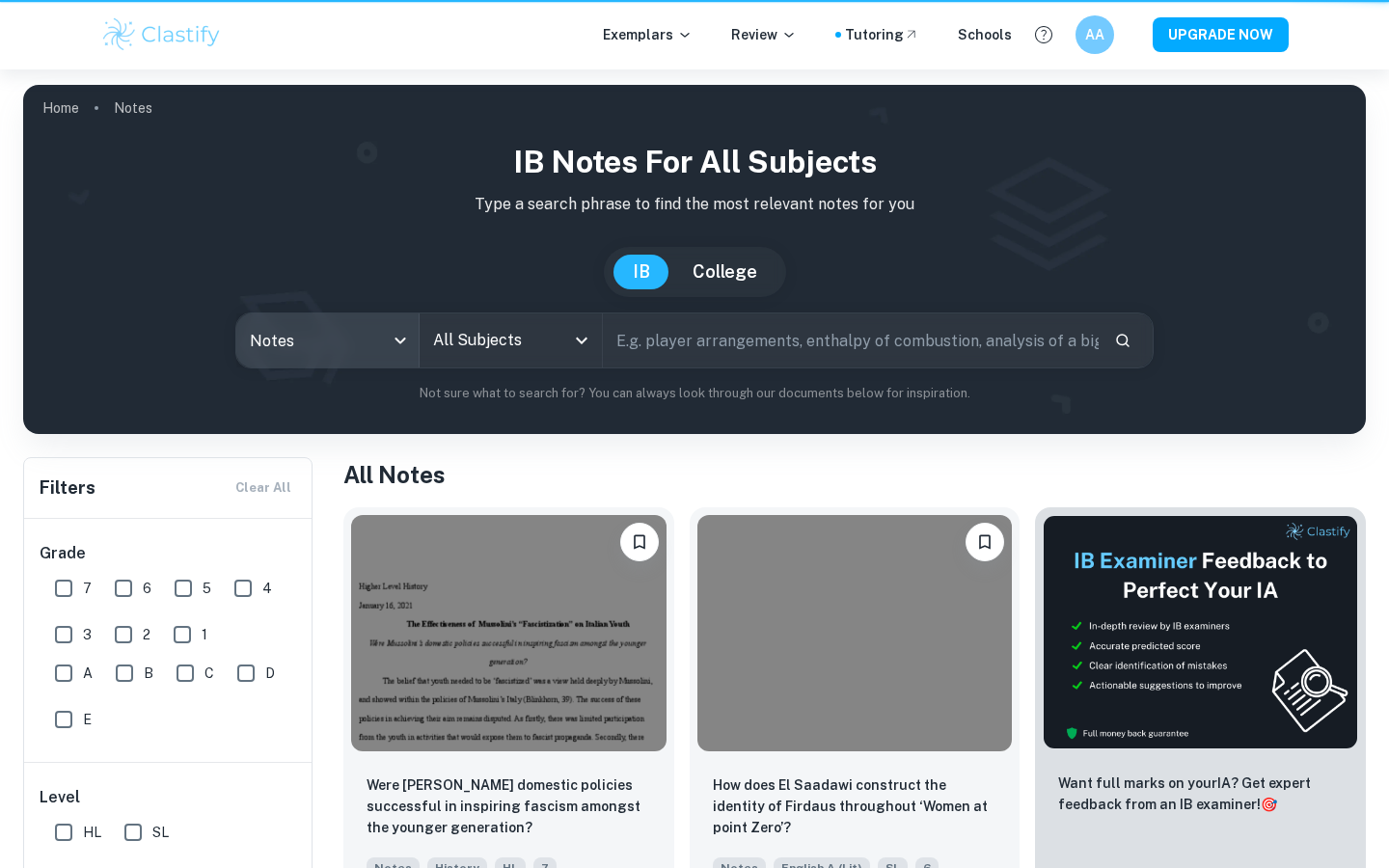
type input "notes"
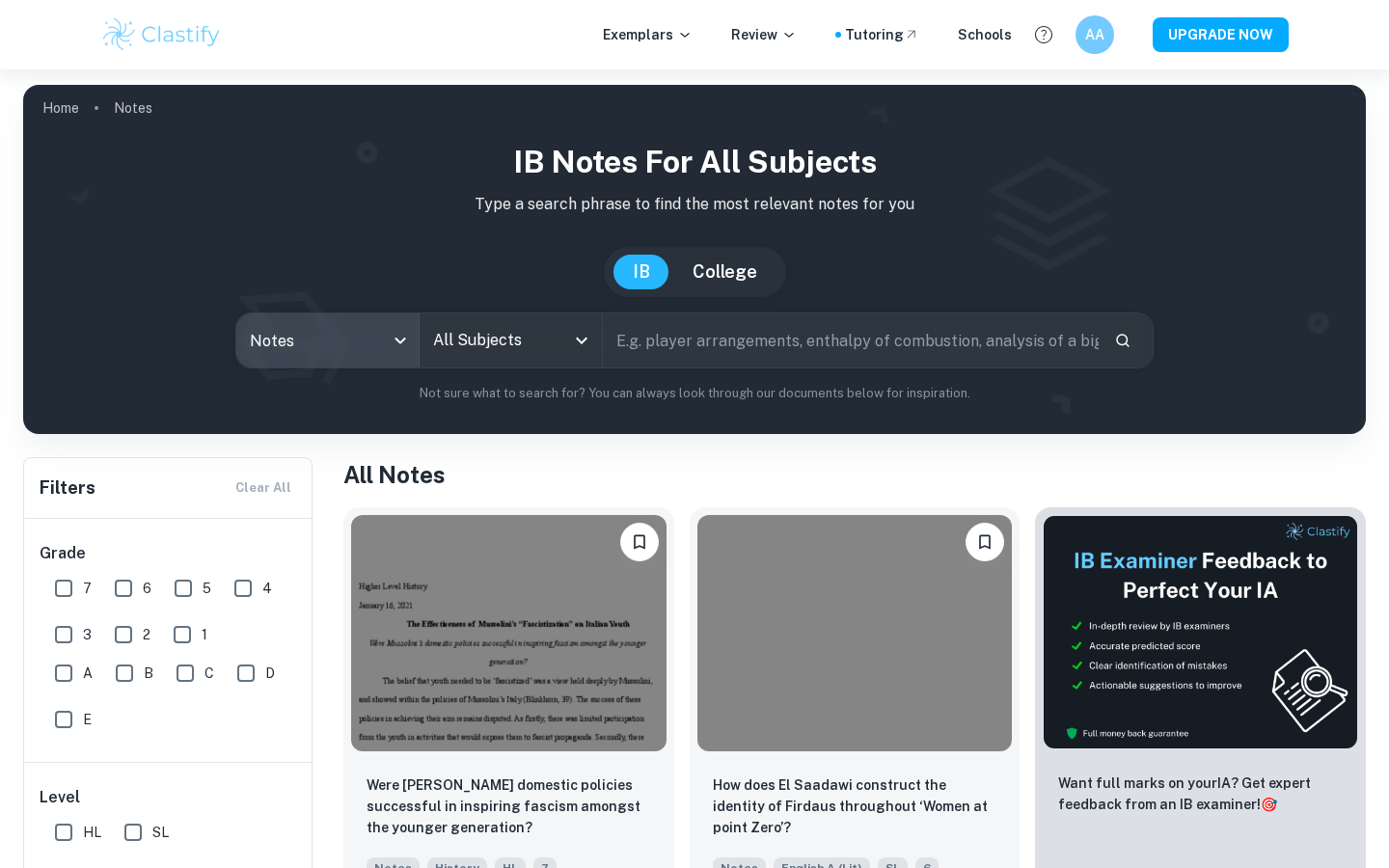
click at [541, 352] on input "All Subjects" at bounding box center [496, 340] width 136 height 37
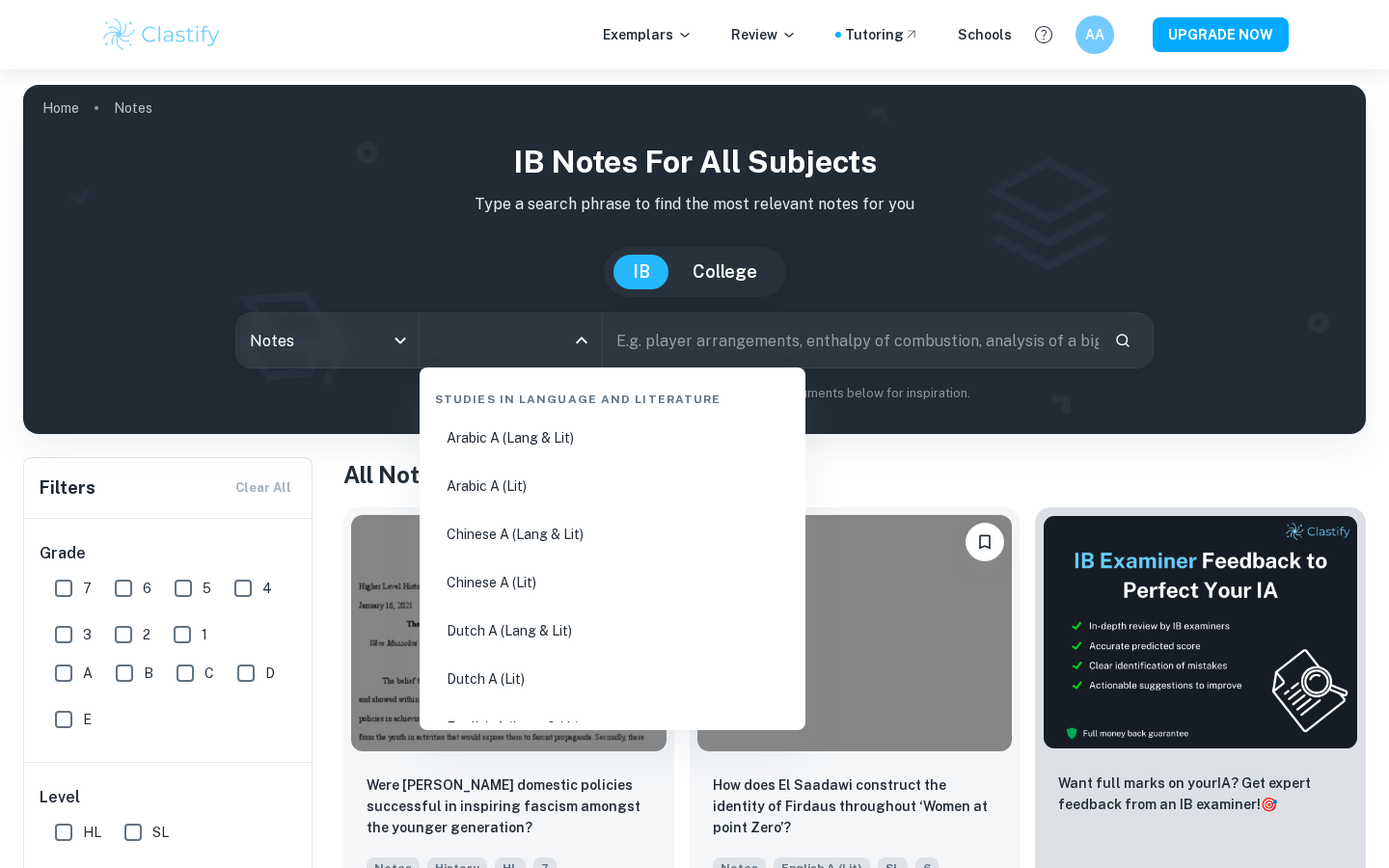
click at [909, 467] on h1 "All Notes" at bounding box center [855, 474] width 1023 height 35
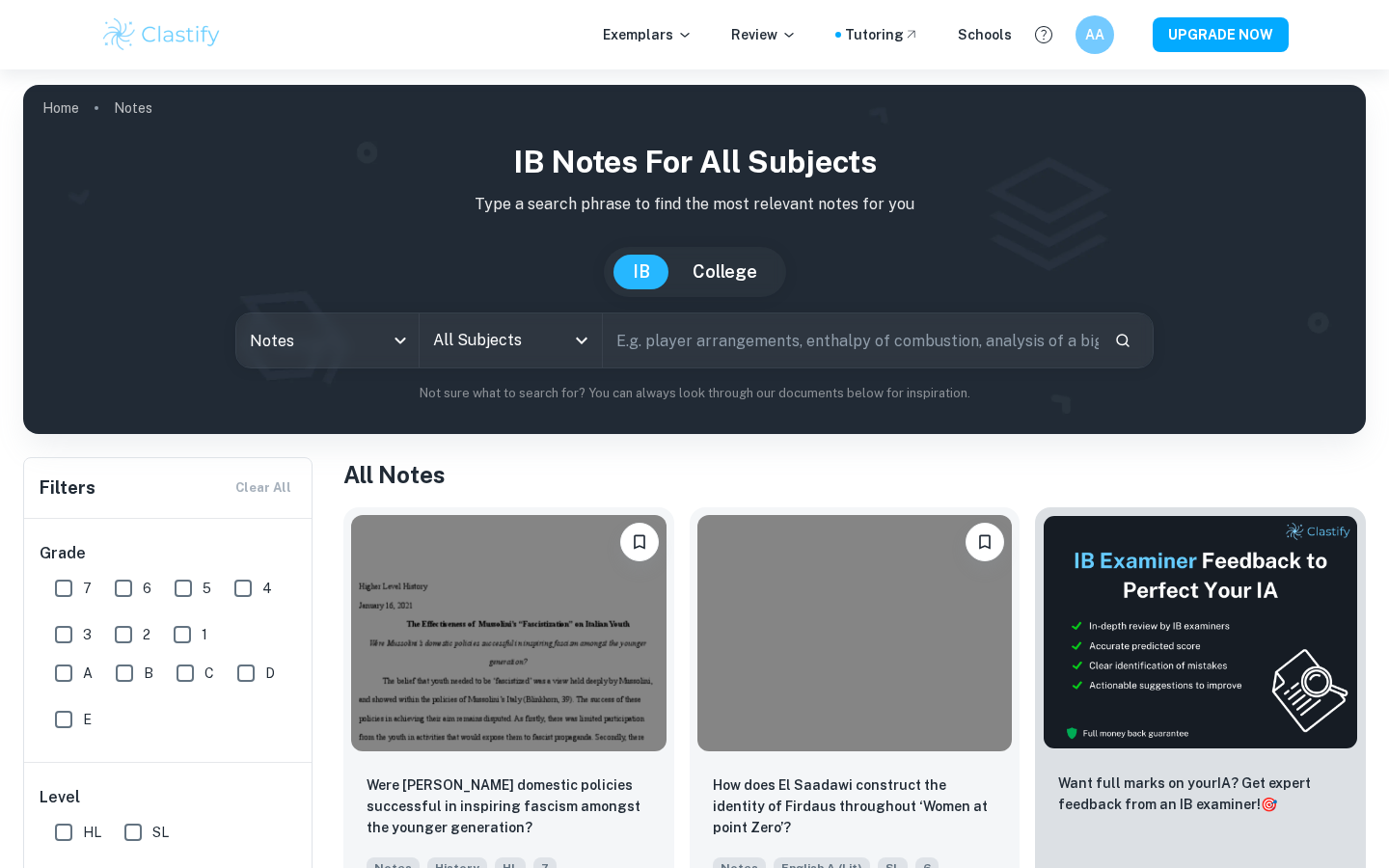
click at [727, 340] on input "text" at bounding box center [851, 340] width 496 height 54
type input "SAQ reonst"
type input "reconstructive memeory"
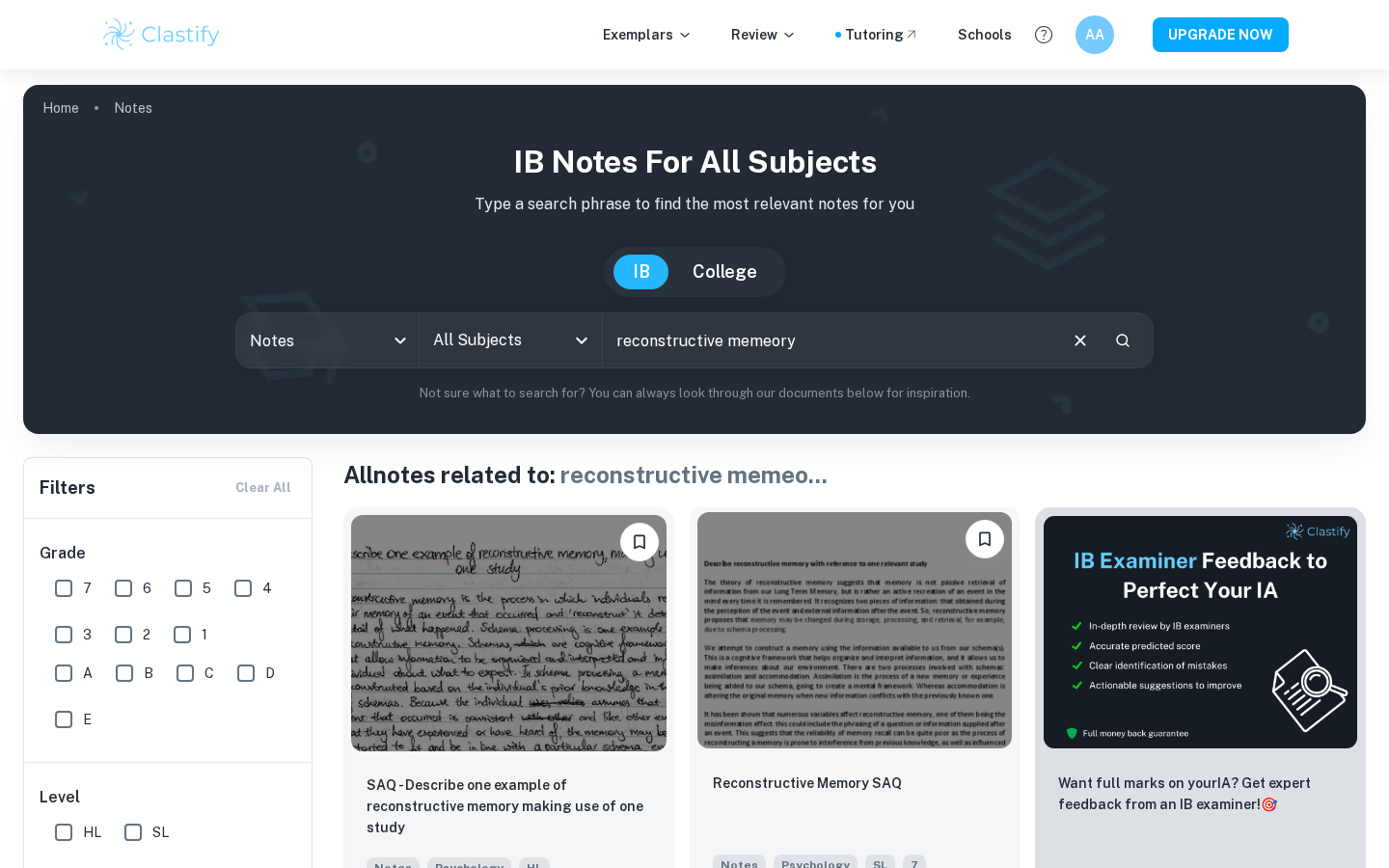
scroll to position [134, 0]
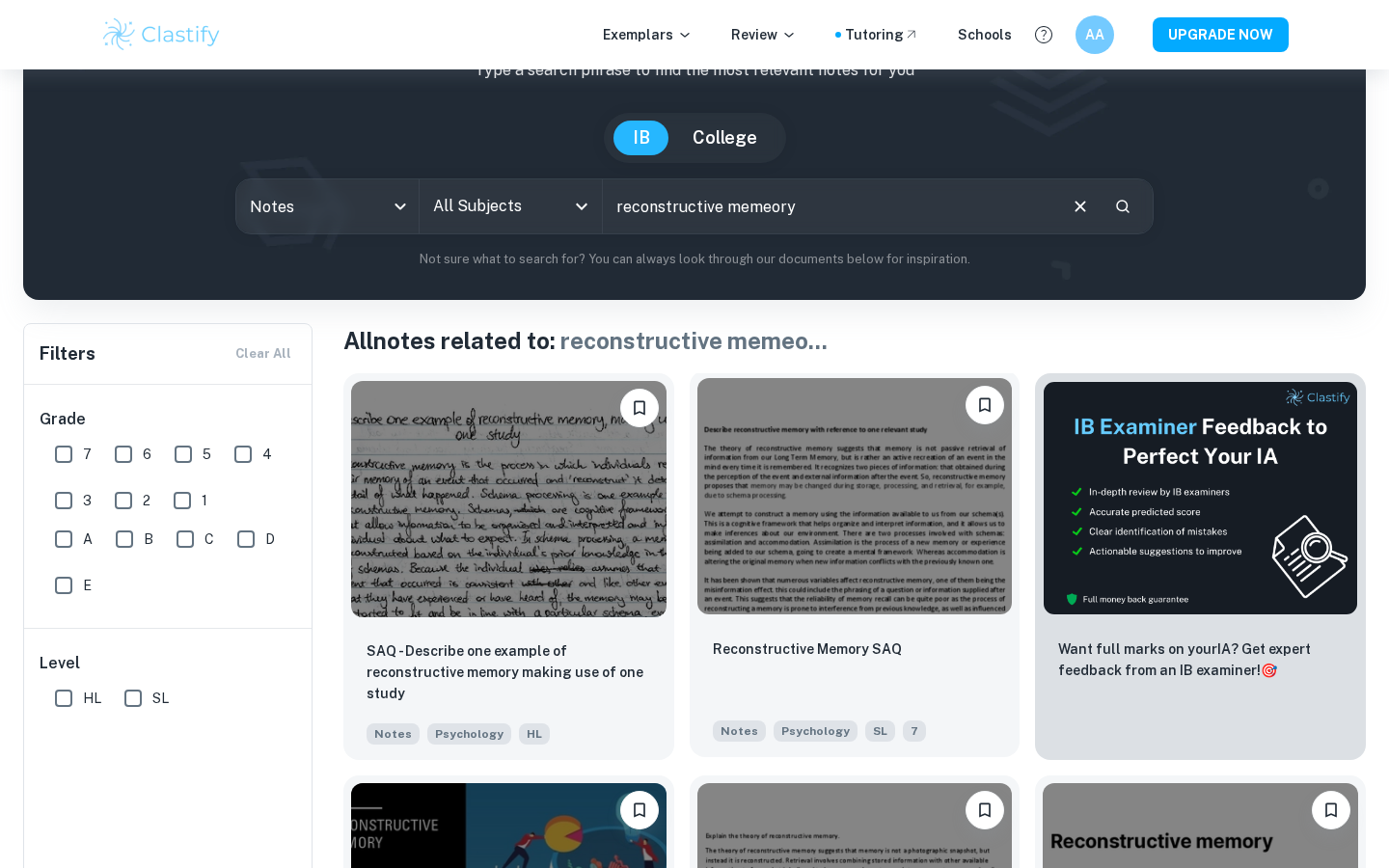
click at [865, 604] on img at bounding box center [856, 495] width 315 height 236
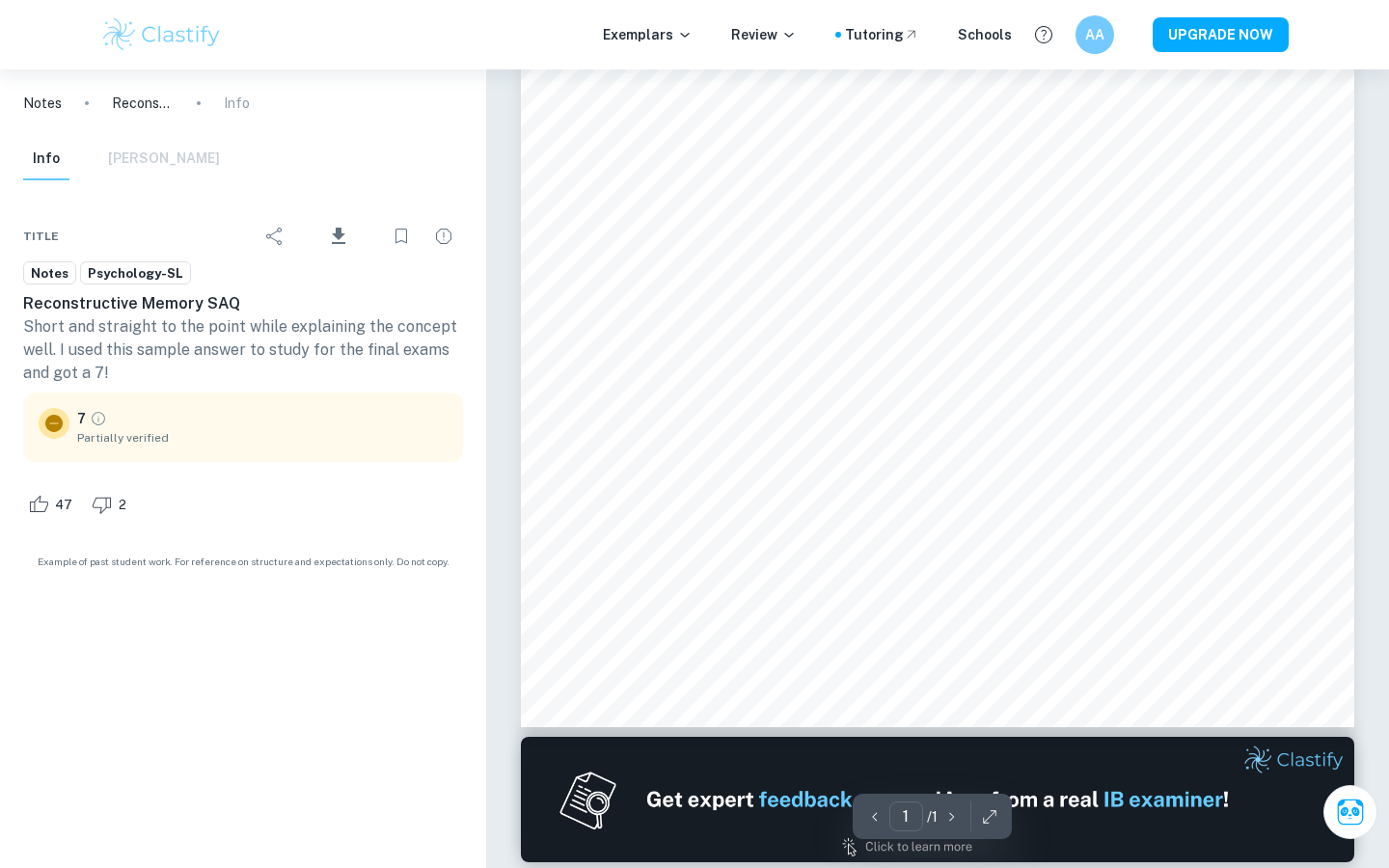
scroll to position [444, 0]
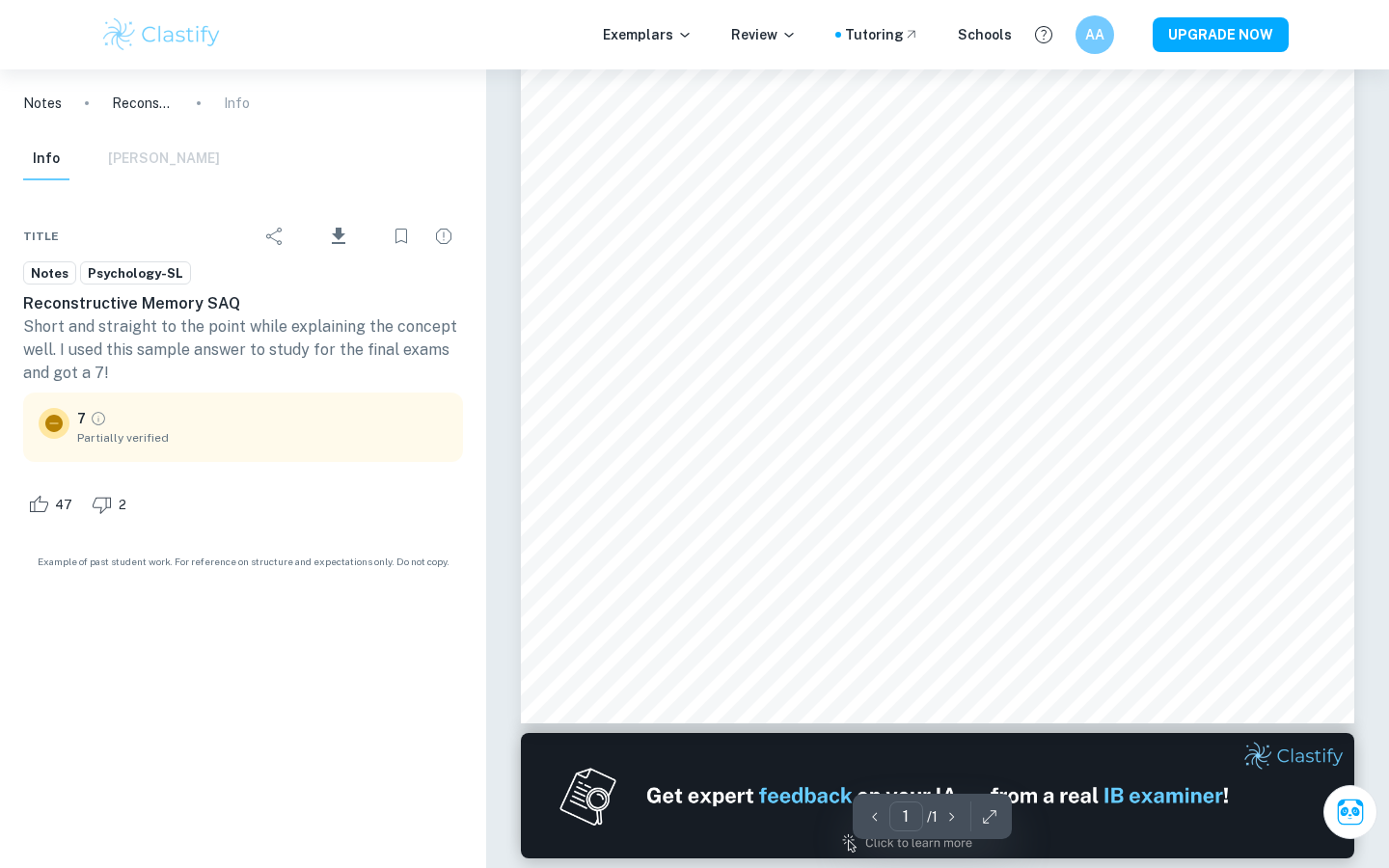
click at [1116, 620] on div "Notes Reconstructive Memory SAQ Info Info [PERSON_NAME] Title Download Notes Ps…" at bounding box center [694, 246] width 1389 height 1242
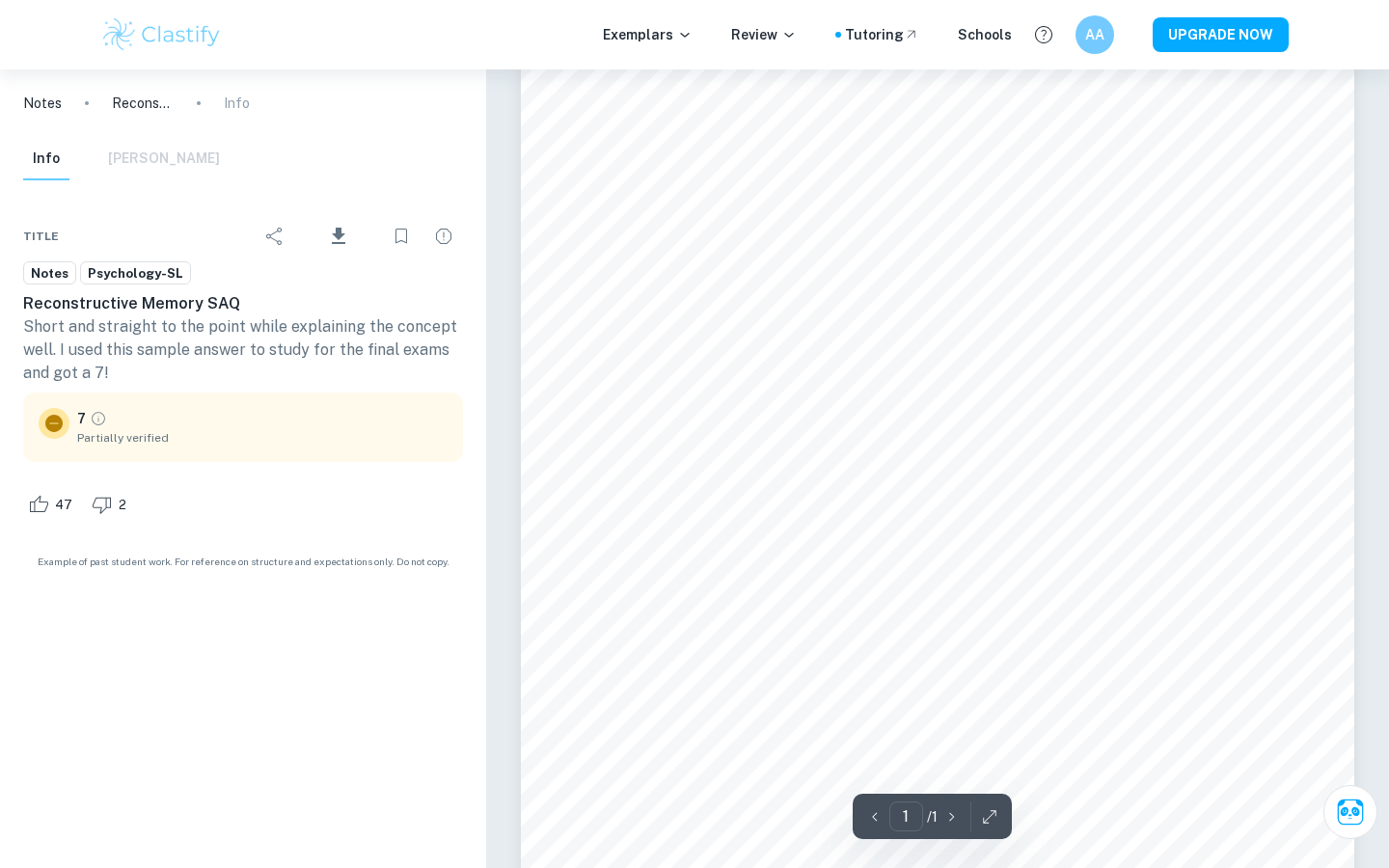
scroll to position [0, 0]
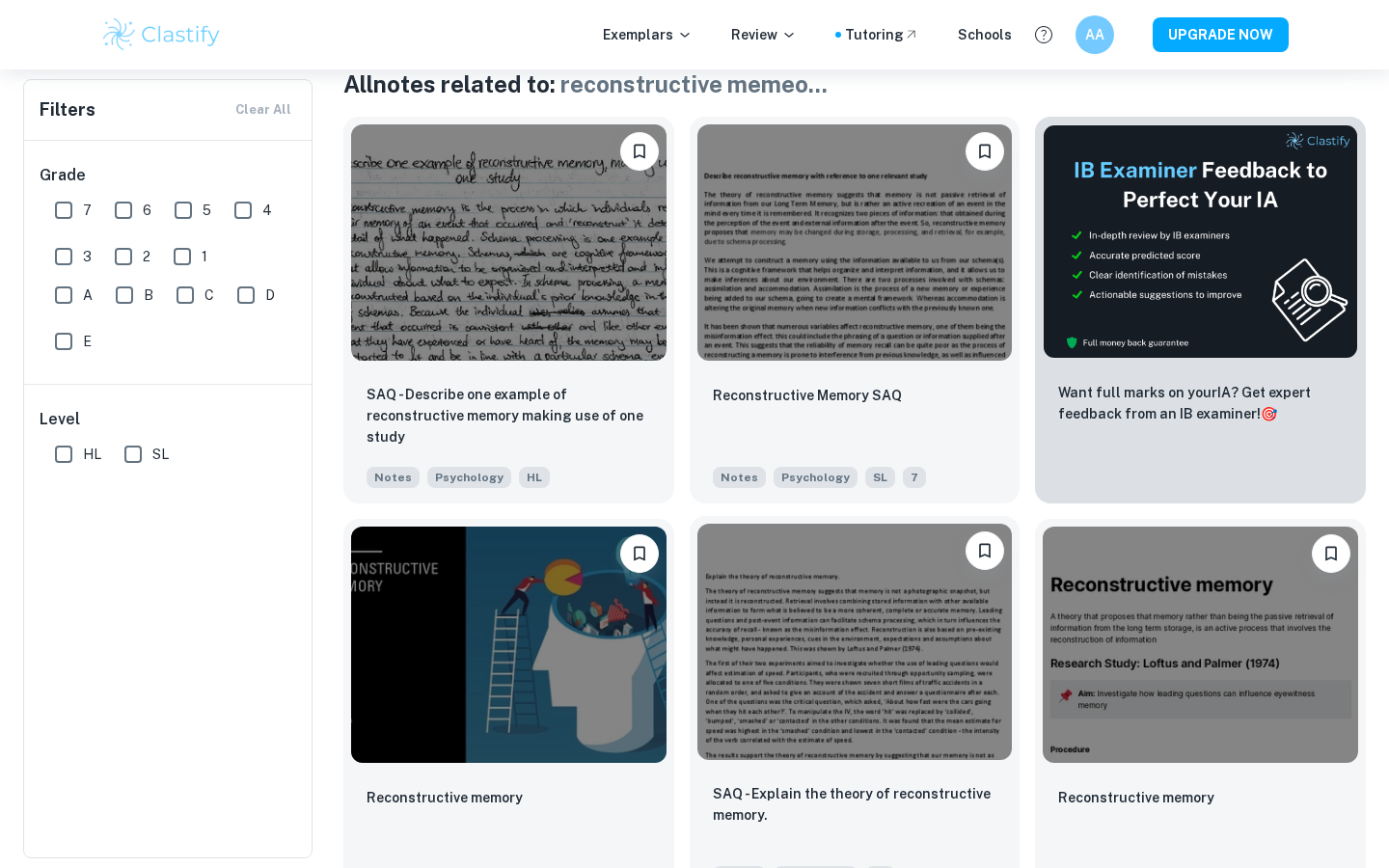
scroll to position [388, 0]
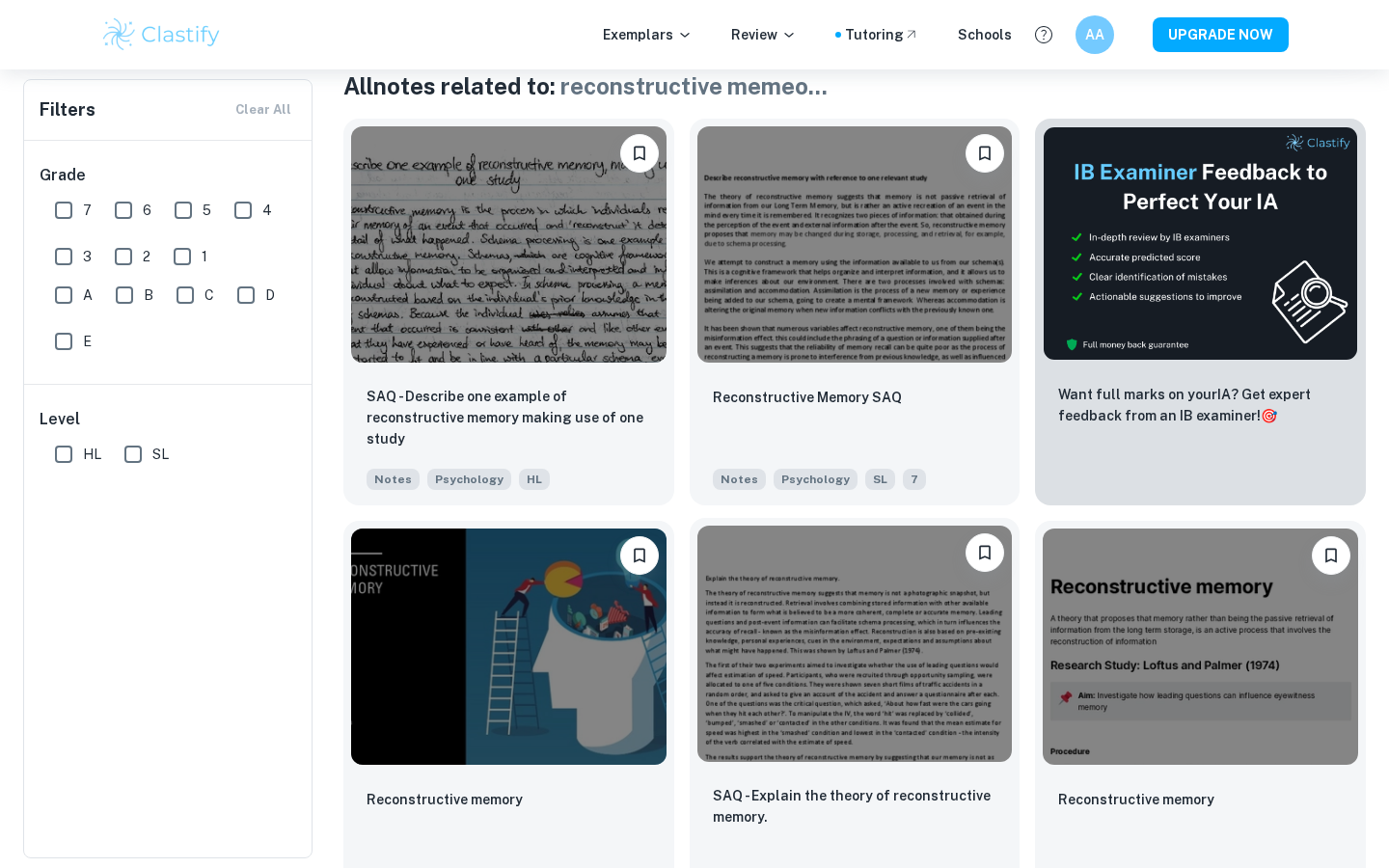
click at [848, 654] on img at bounding box center [856, 643] width 315 height 236
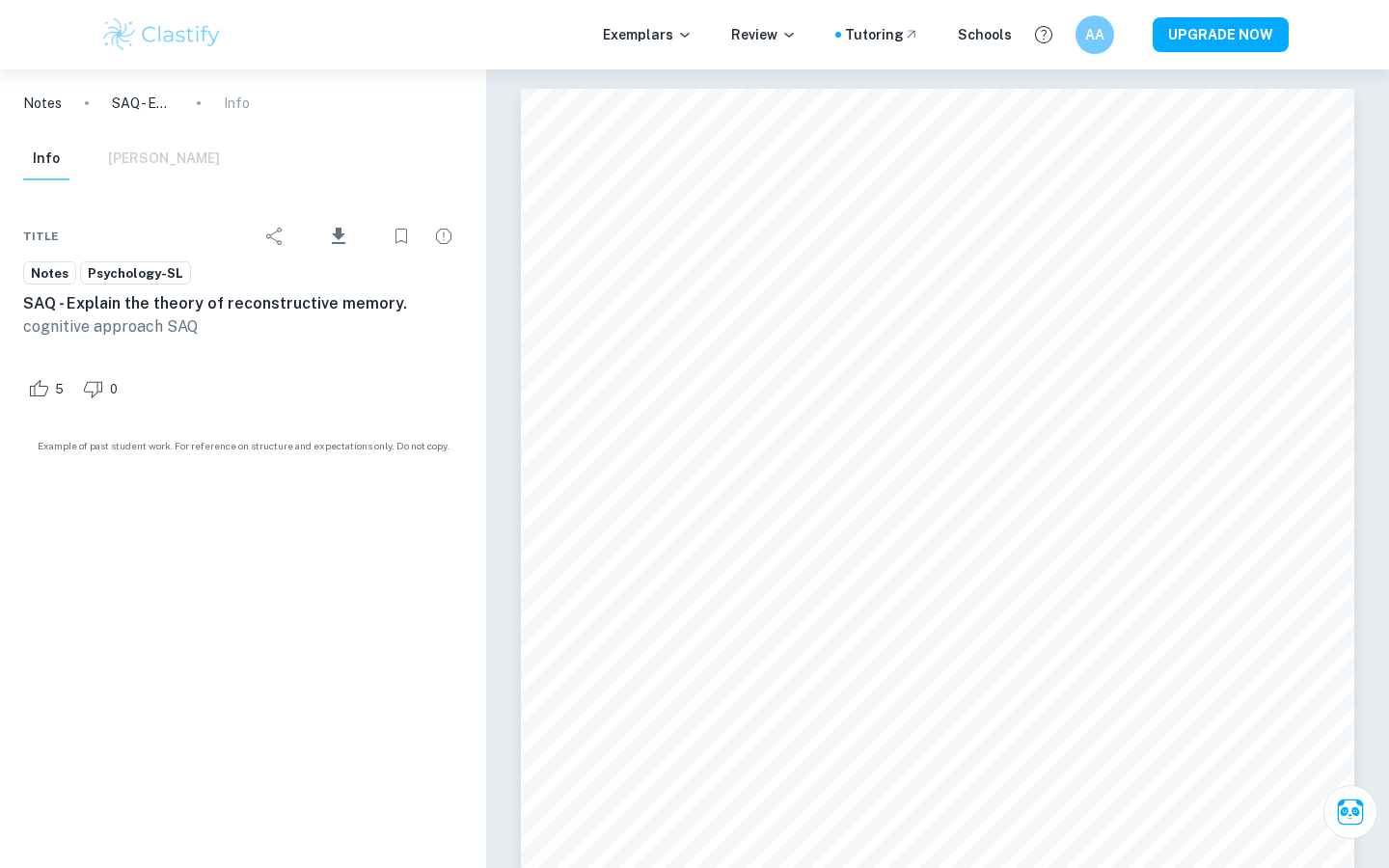
click at [142, 156] on div "Info [PERSON_NAME]" at bounding box center [121, 159] width 197 height 43
click at [43, 102] on p "Notes" at bounding box center [42, 102] width 39 height 21
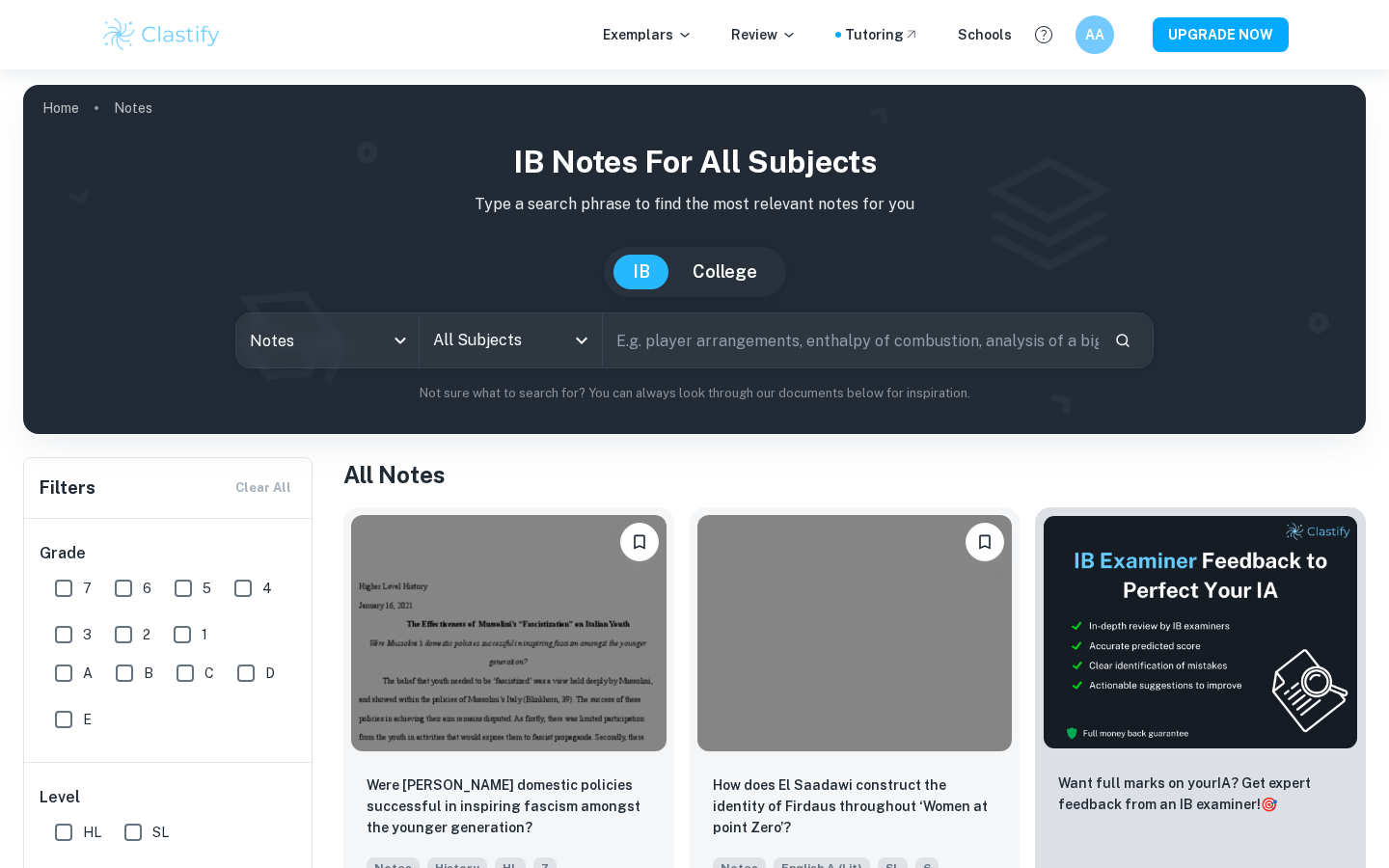
click at [765, 336] on input "text" at bounding box center [851, 340] width 496 height 54
type input "reconstructive memory"
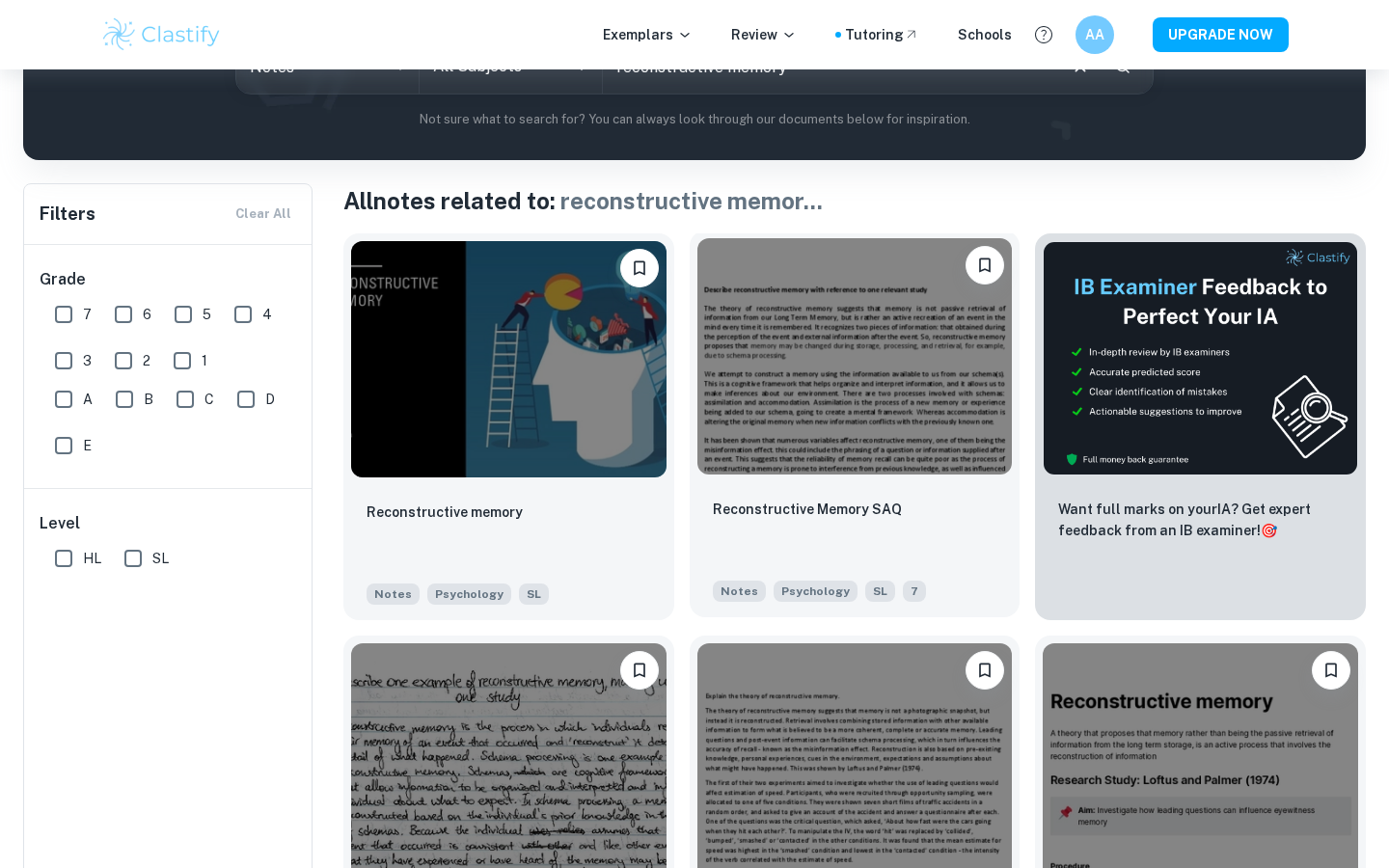
scroll to position [294, 0]
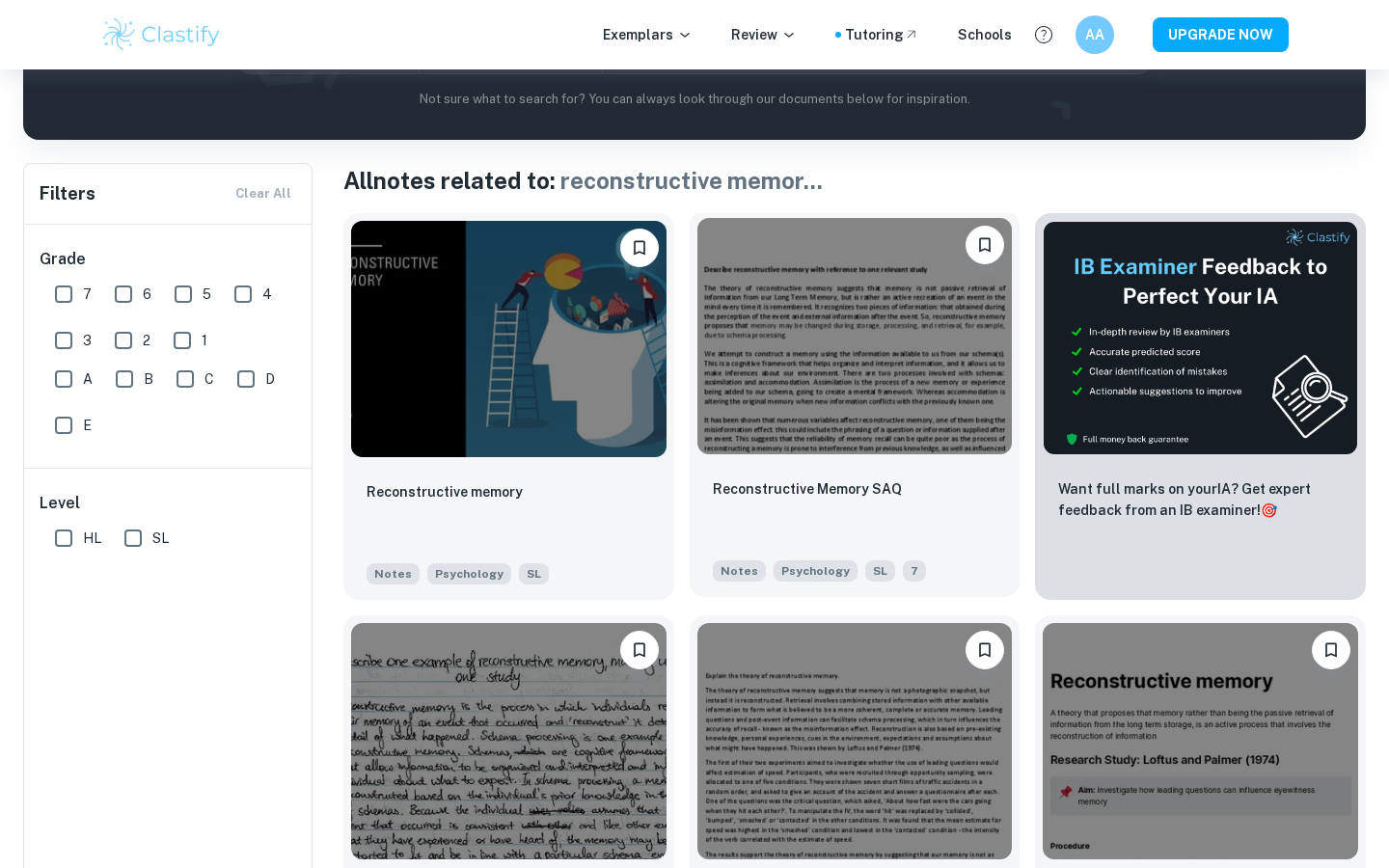
click at [827, 345] on img at bounding box center [856, 336] width 315 height 236
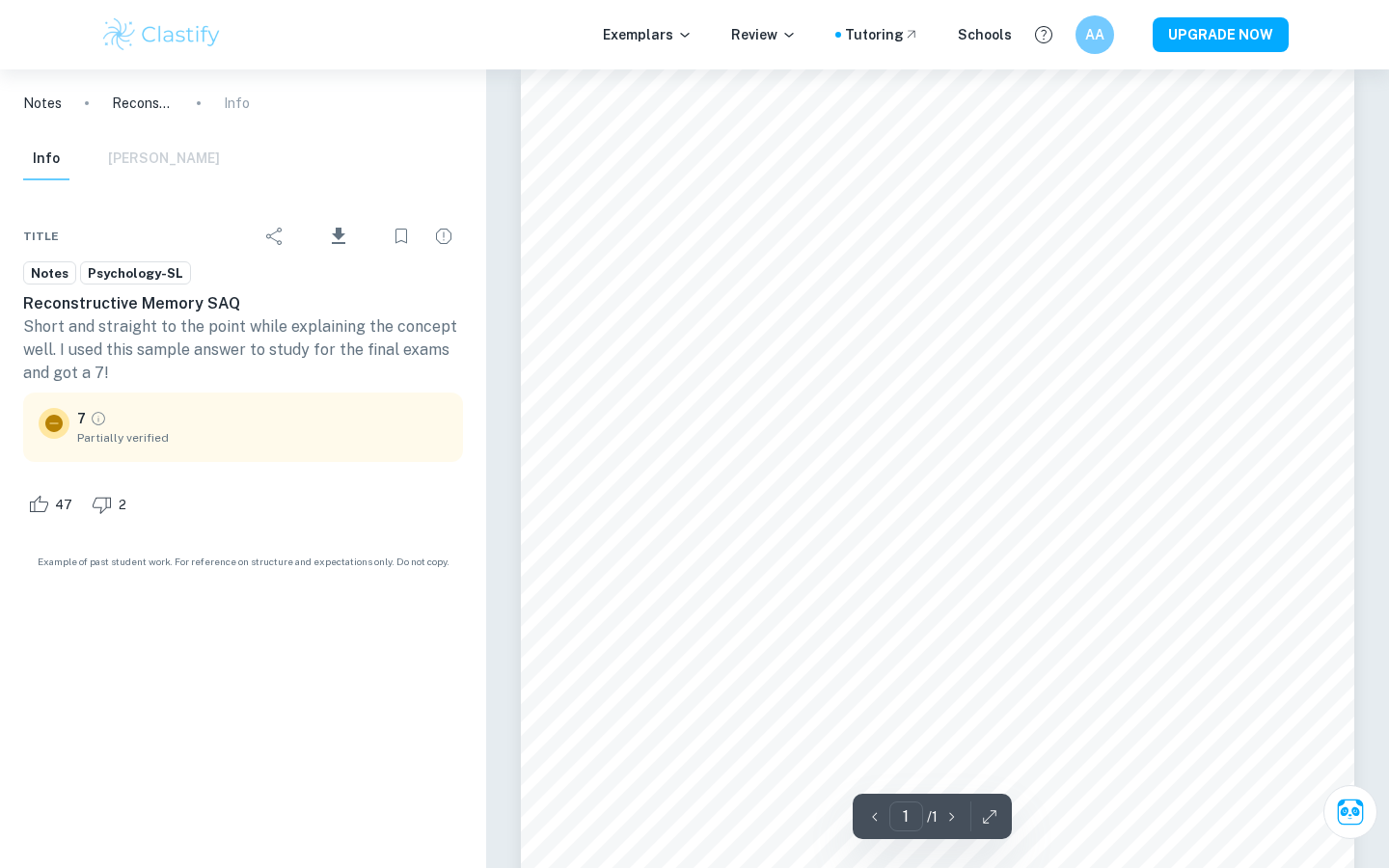
scroll to position [130, 0]
click at [132, 106] on p "Reconstructive Memory SAQ" at bounding box center [143, 102] width 61 height 21
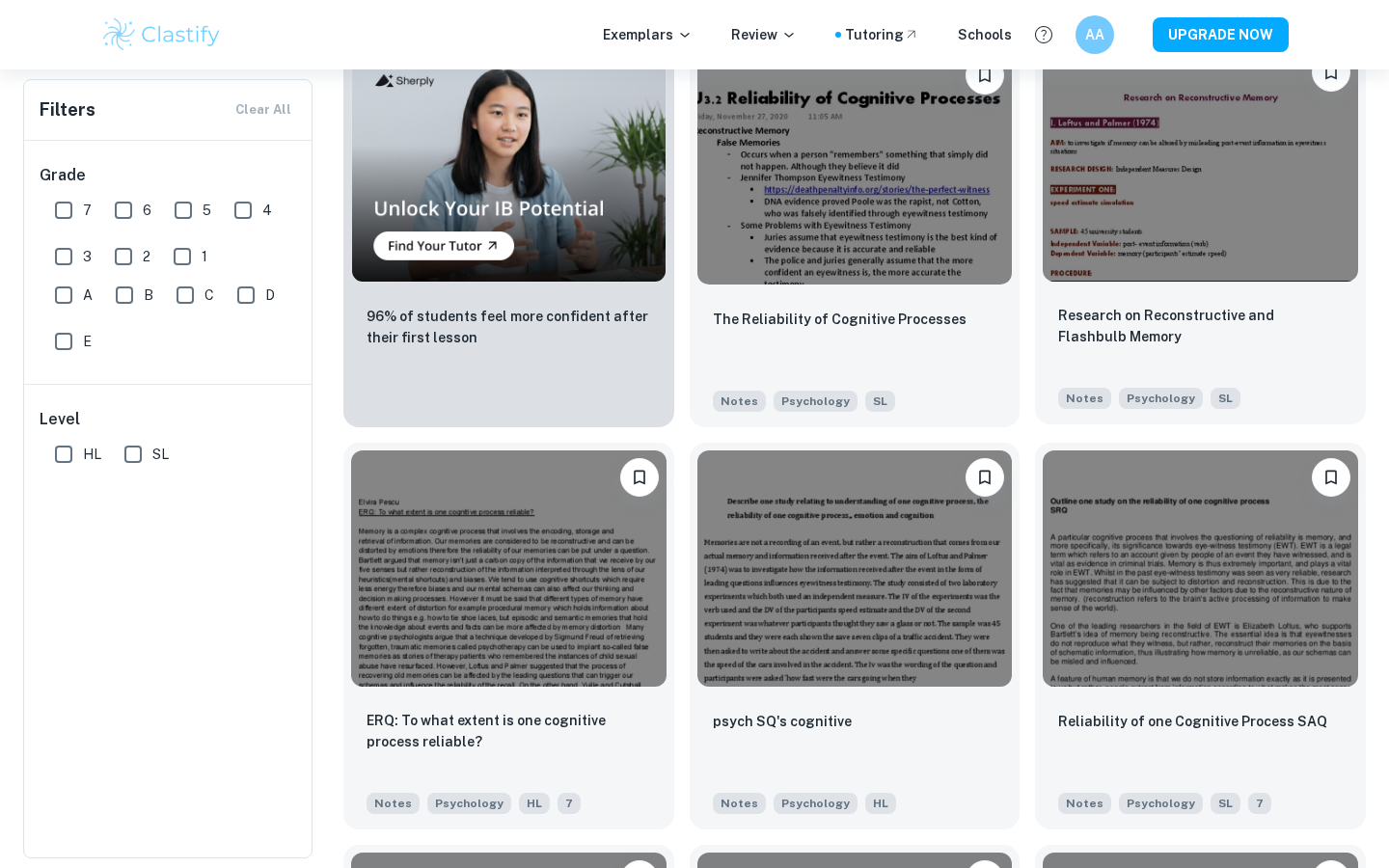
scroll to position [1295, 0]
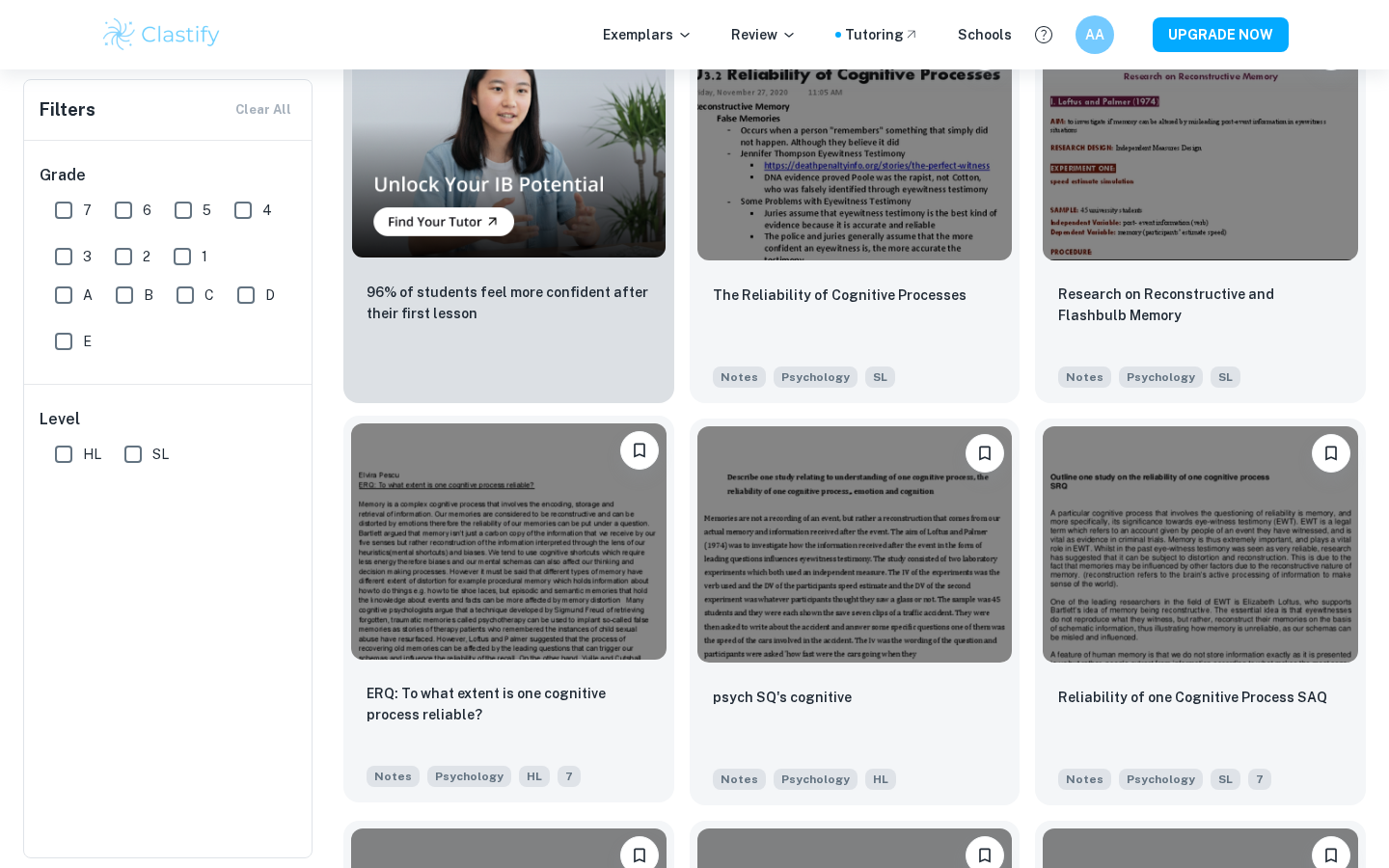
click at [563, 620] on img at bounding box center [509, 541] width 315 height 236
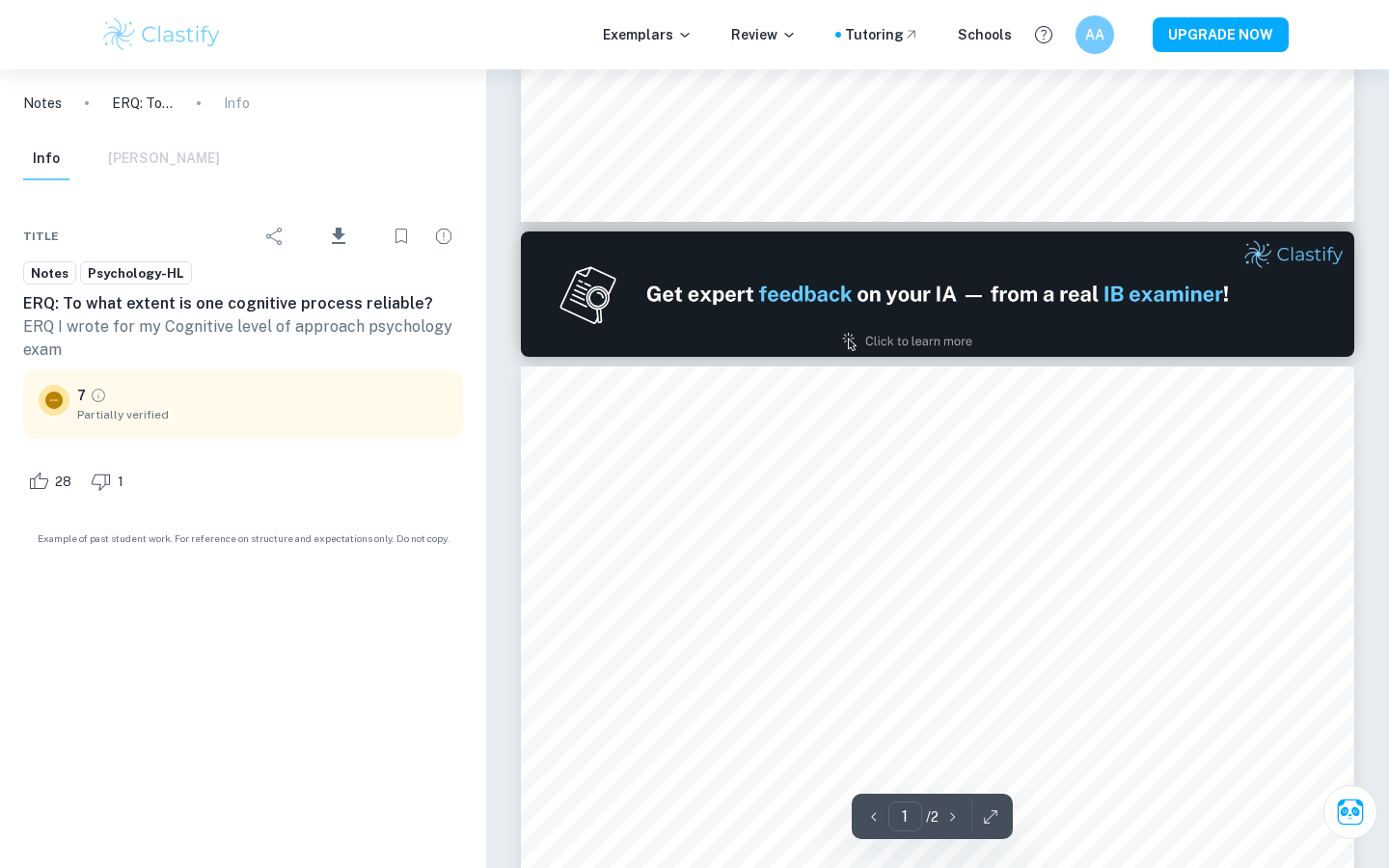
type input "2"
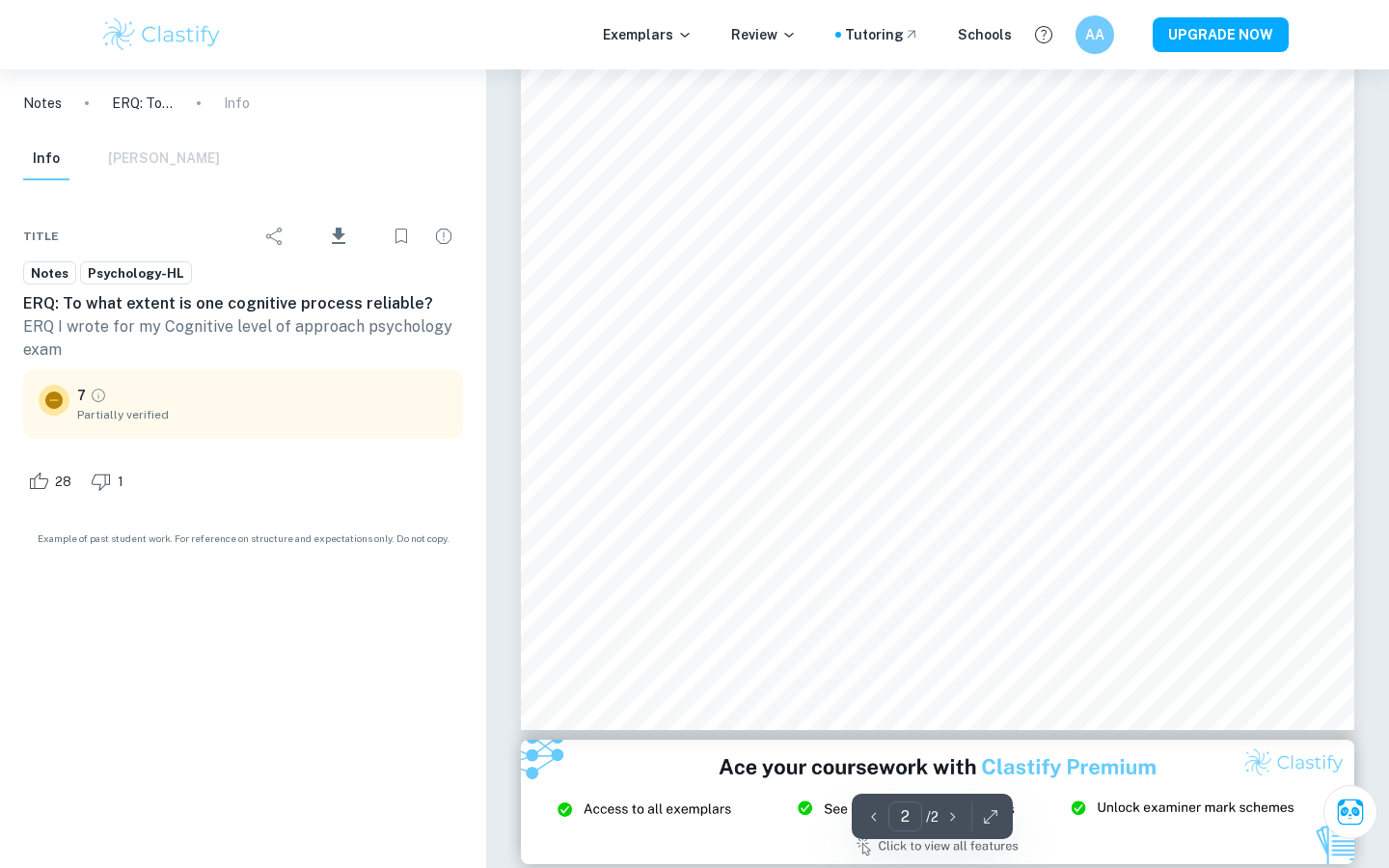
scroll to position [1862, 0]
